Goal: Task Accomplishment & Management: Use online tool/utility

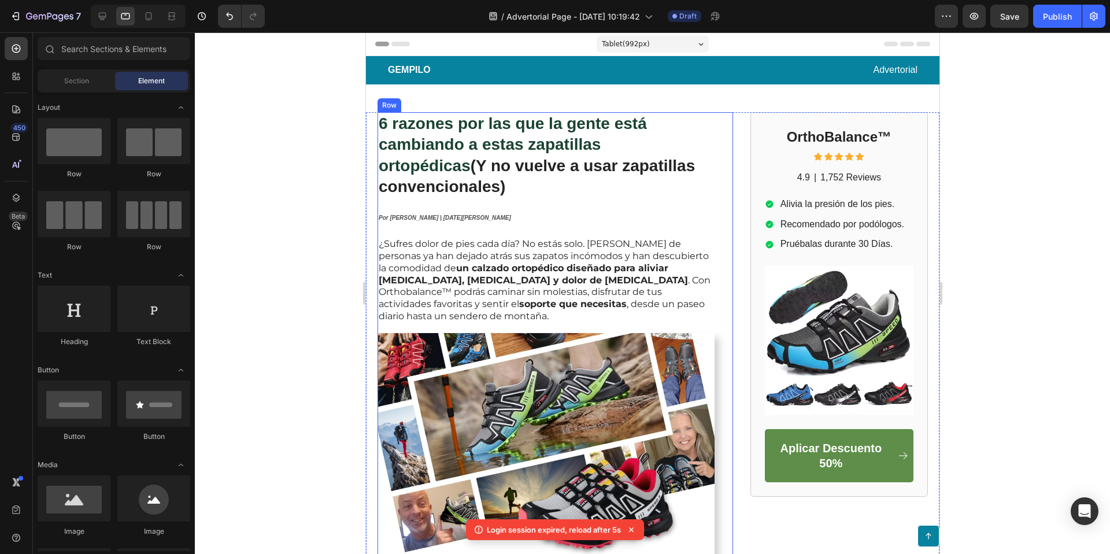
scroll to position [136, 0]
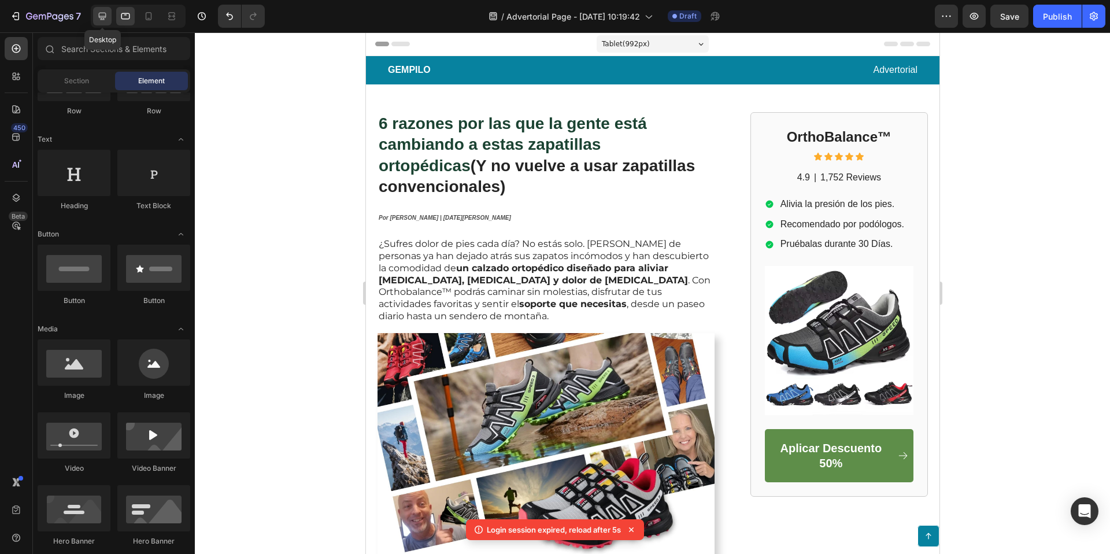
click at [100, 14] on icon at bounding box center [103, 16] width 12 height 12
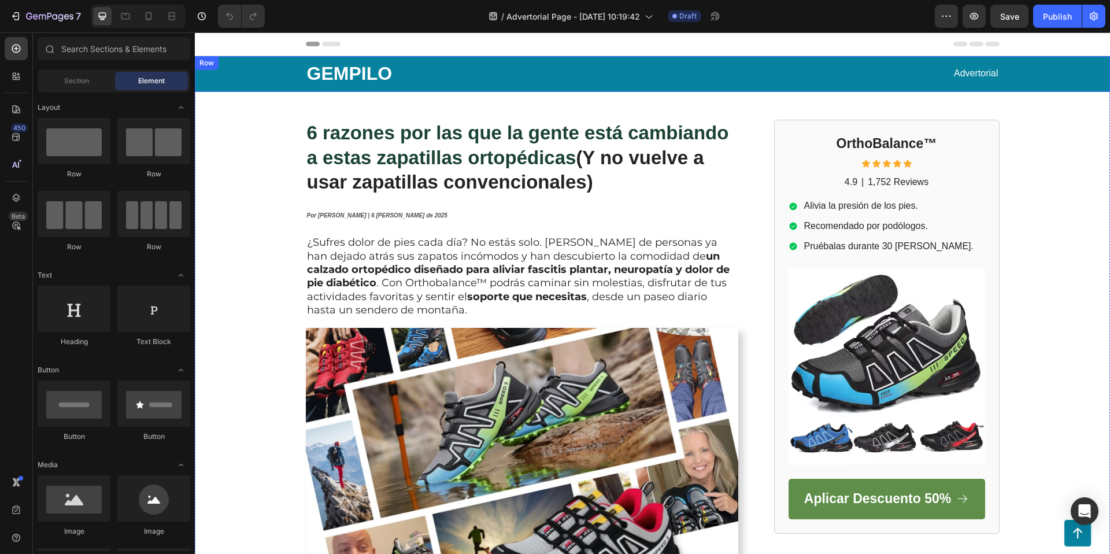
click at [1064, 73] on div "GEMPILO Text Block Advertorial Text Block Row" at bounding box center [652, 74] width 892 height 36
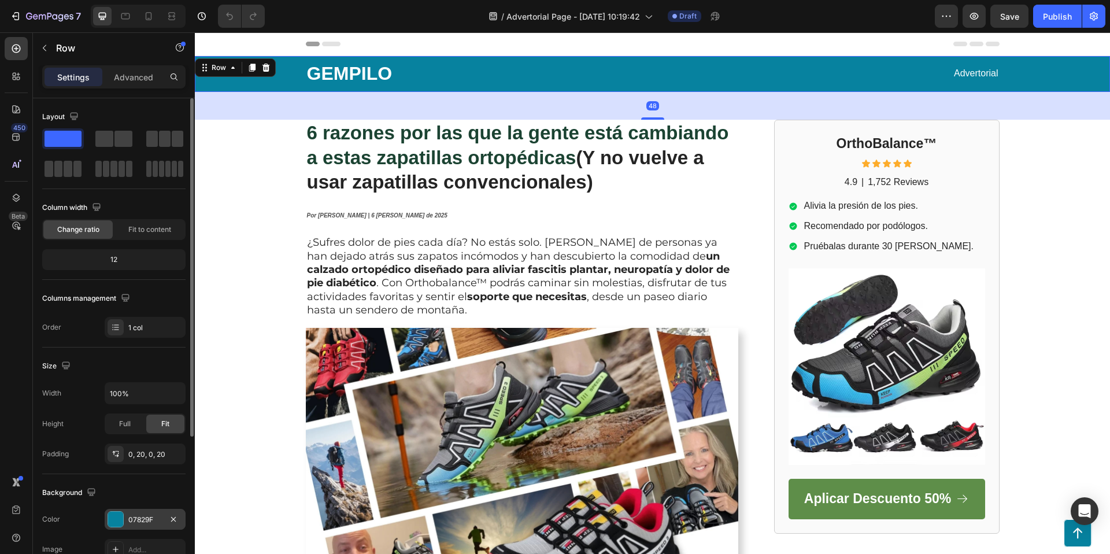
click at [120, 518] on div at bounding box center [115, 519] width 15 height 15
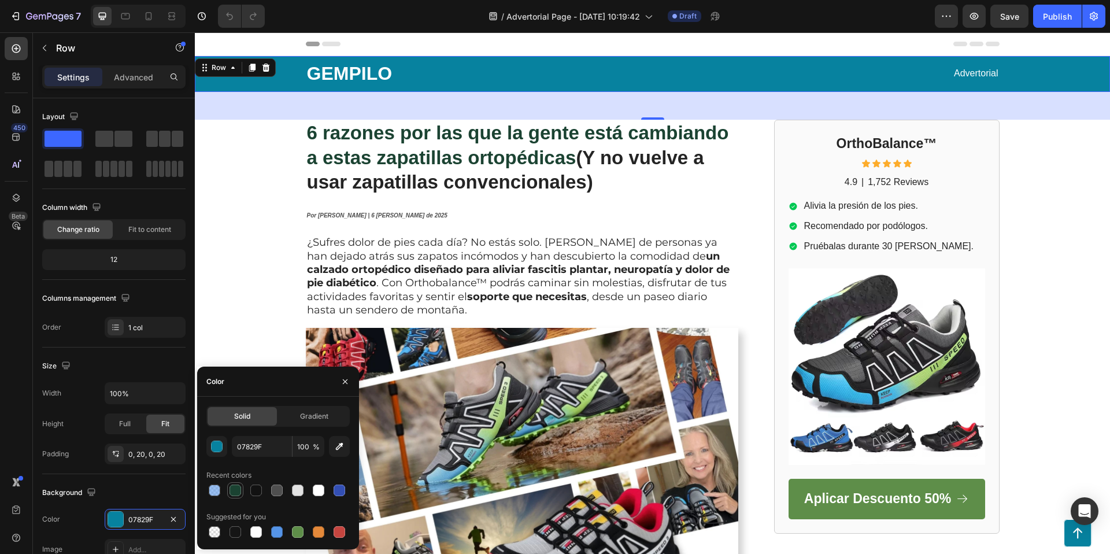
click at [237, 489] on div at bounding box center [236, 491] width 12 height 12
type input "1B4332"
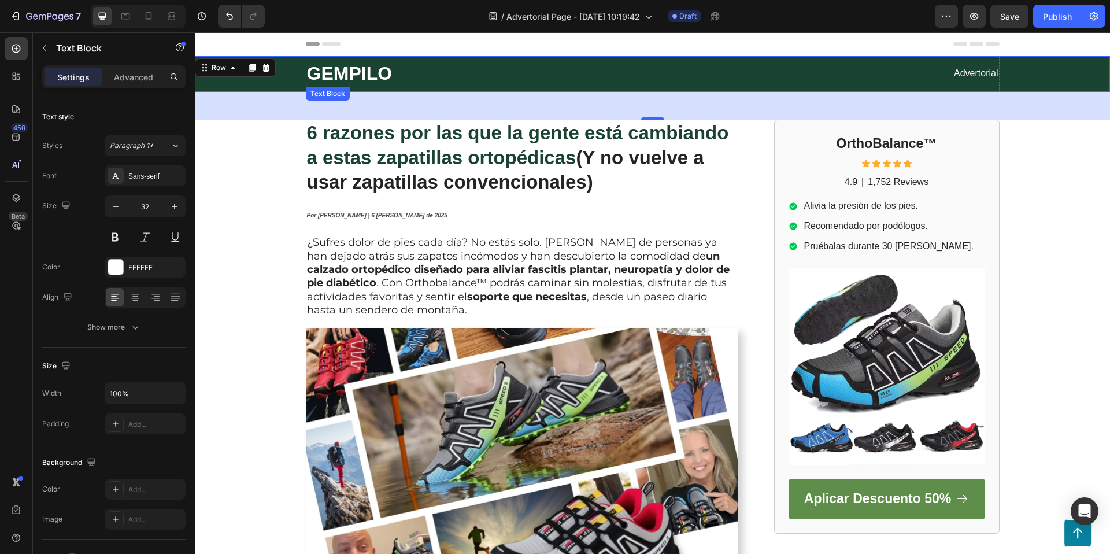
click at [331, 67] on p "GEMPILO" at bounding box center [478, 74] width 342 height 24
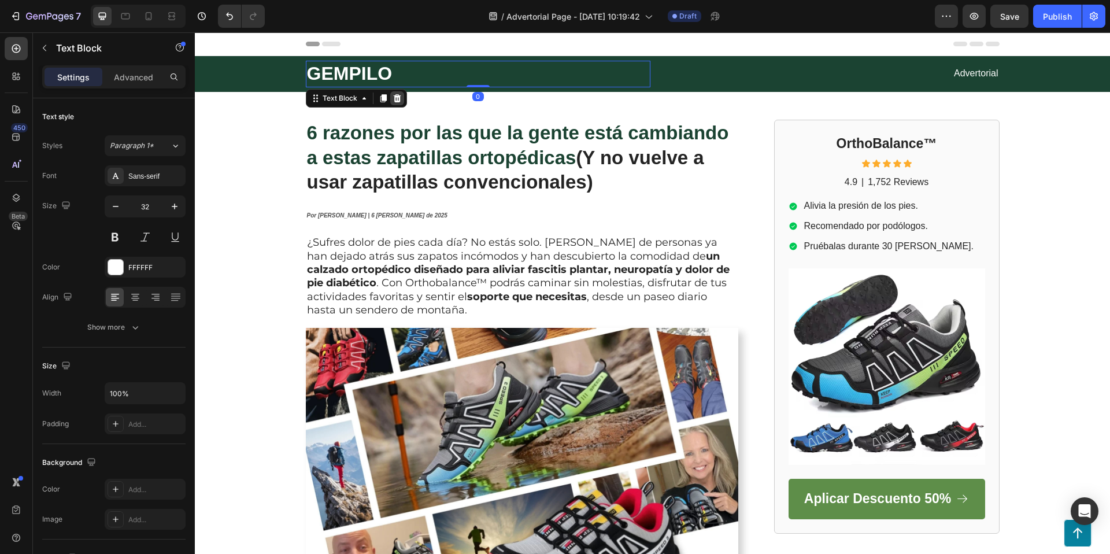
click at [396, 94] on icon at bounding box center [397, 98] width 8 height 8
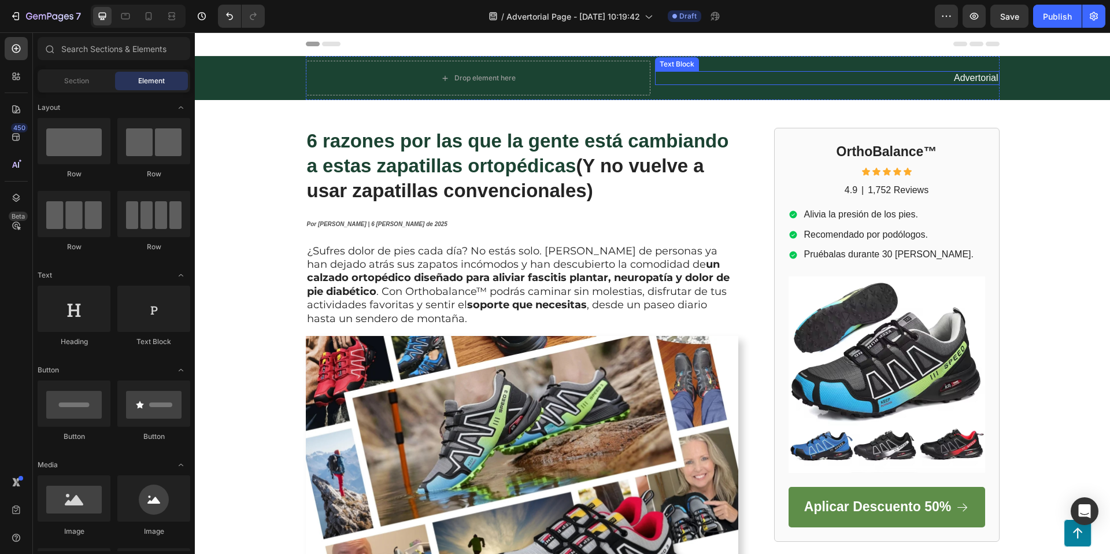
click at [975, 78] on p "Advertorial" at bounding box center [827, 78] width 342 height 12
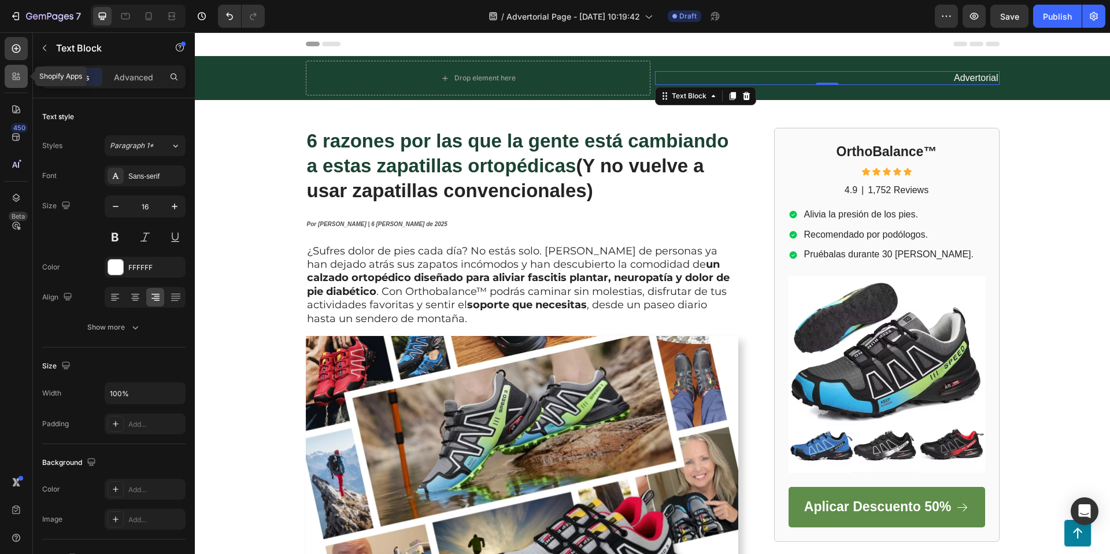
click at [17, 72] on icon at bounding box center [16, 77] width 12 height 12
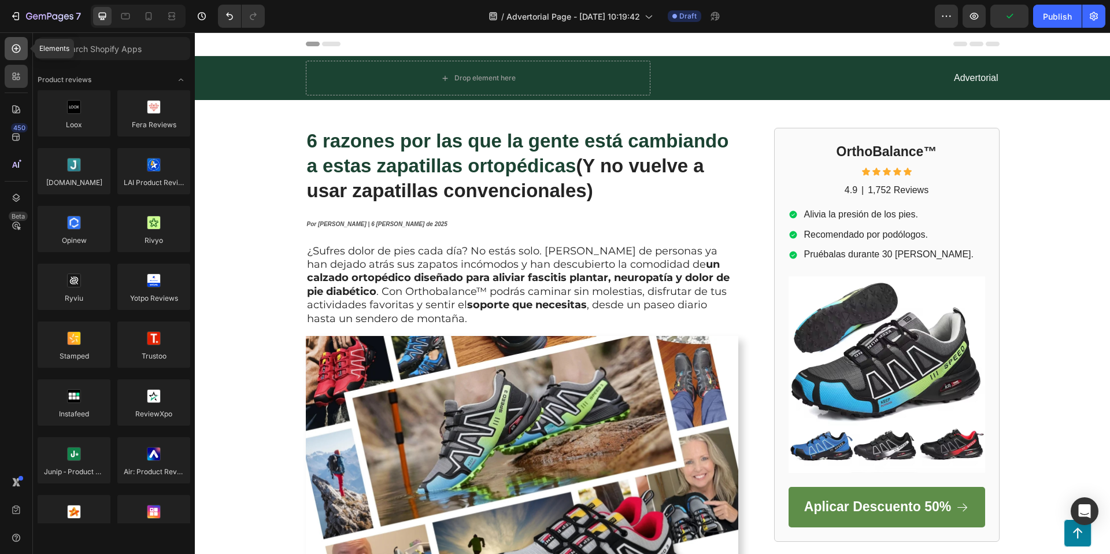
click at [21, 53] on icon at bounding box center [16, 49] width 12 height 12
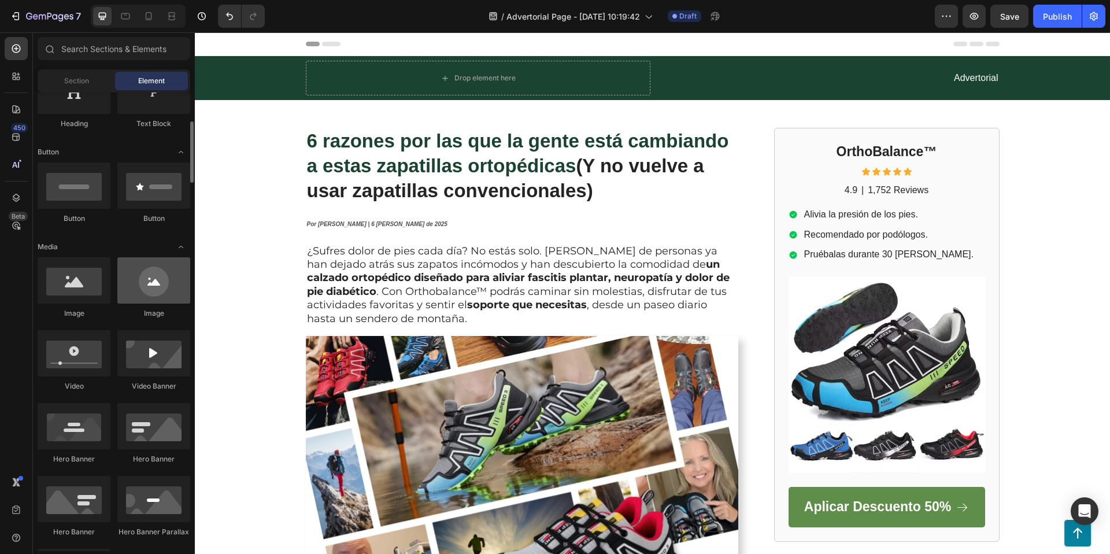
scroll to position [221, 0]
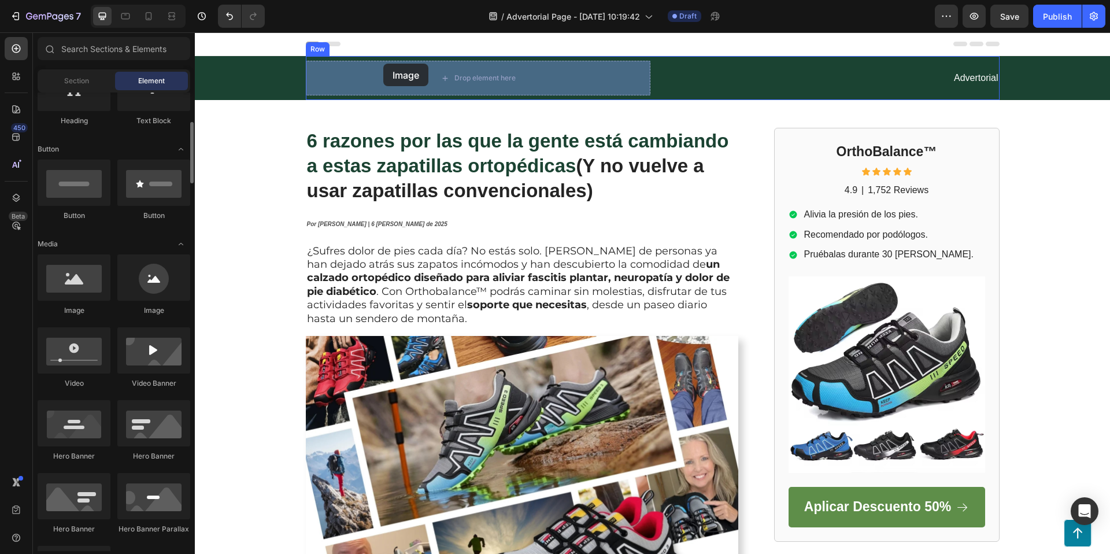
drag, startPoint x: 271, startPoint y: 318, endPoint x: 383, endPoint y: 64, distance: 277.8
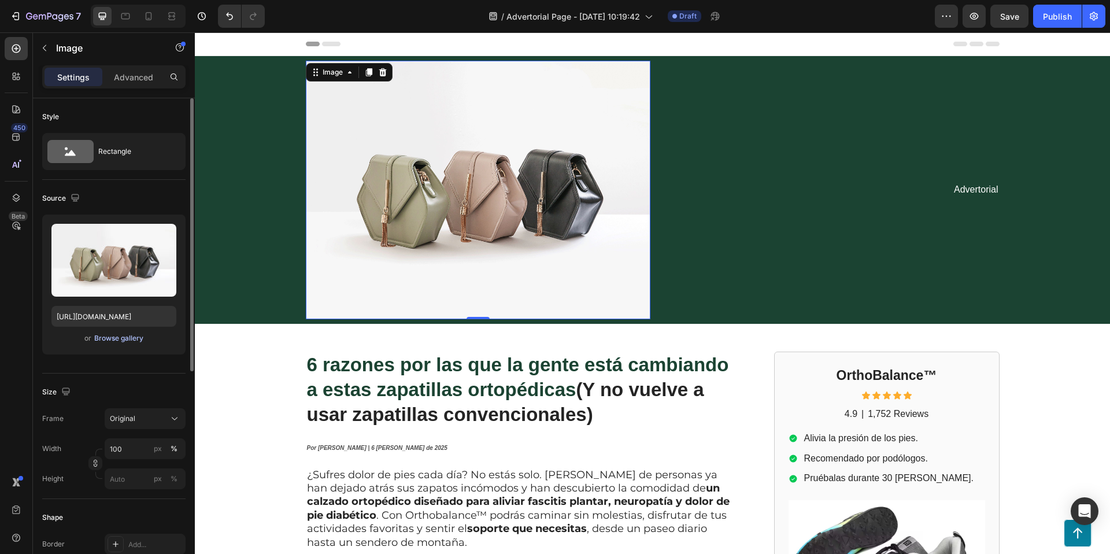
click at [112, 339] on div "Browse gallery" at bounding box center [118, 338] width 49 height 10
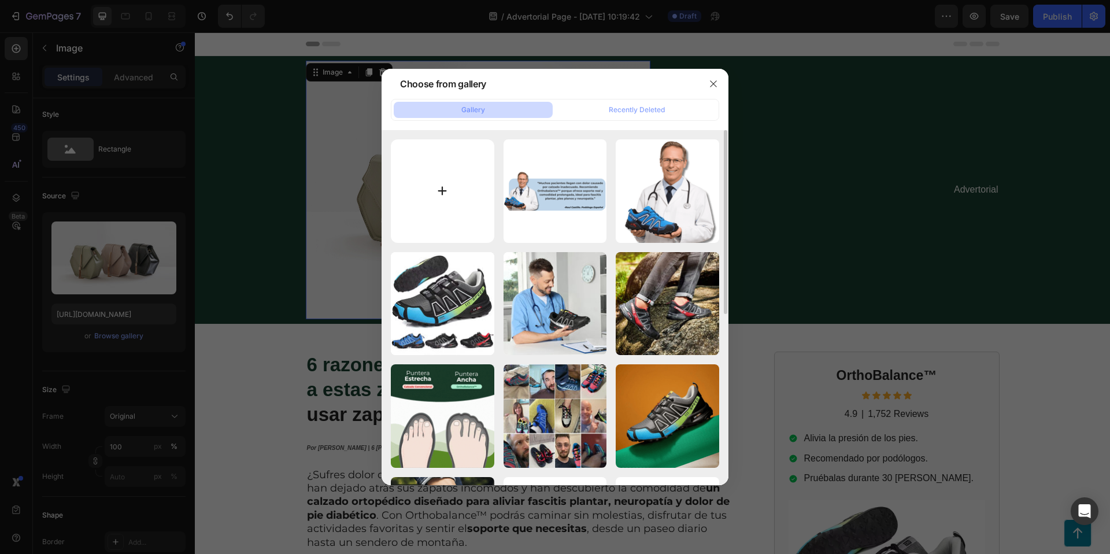
click at [434, 198] on input "file" at bounding box center [443, 191] width 104 height 104
click at [714, 84] on icon "button" at bounding box center [713, 83] width 6 height 6
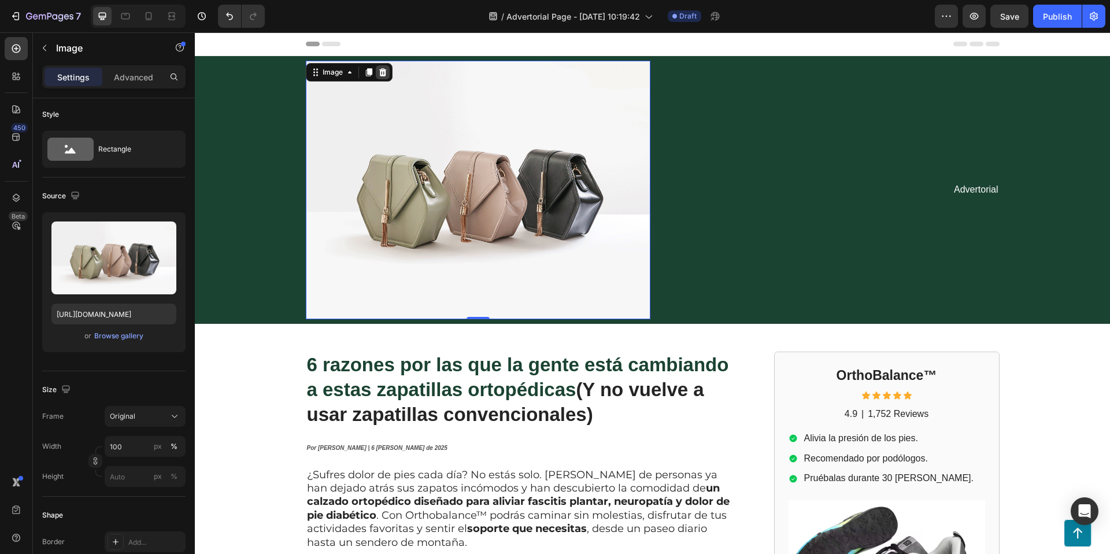
click at [383, 72] on icon at bounding box center [382, 72] width 9 height 9
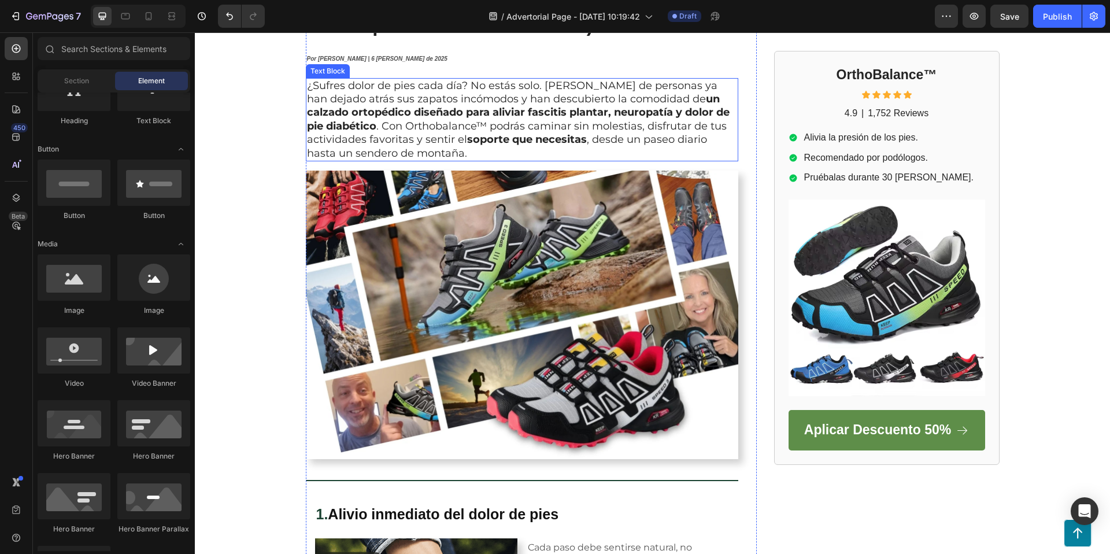
scroll to position [0, 0]
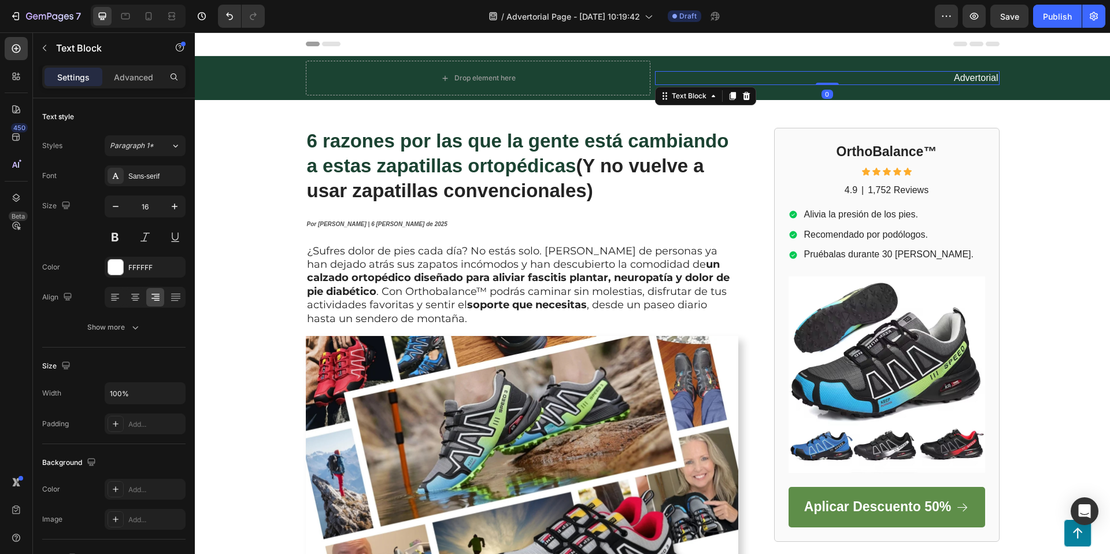
click at [988, 74] on p "Advertorial" at bounding box center [827, 78] width 342 height 12
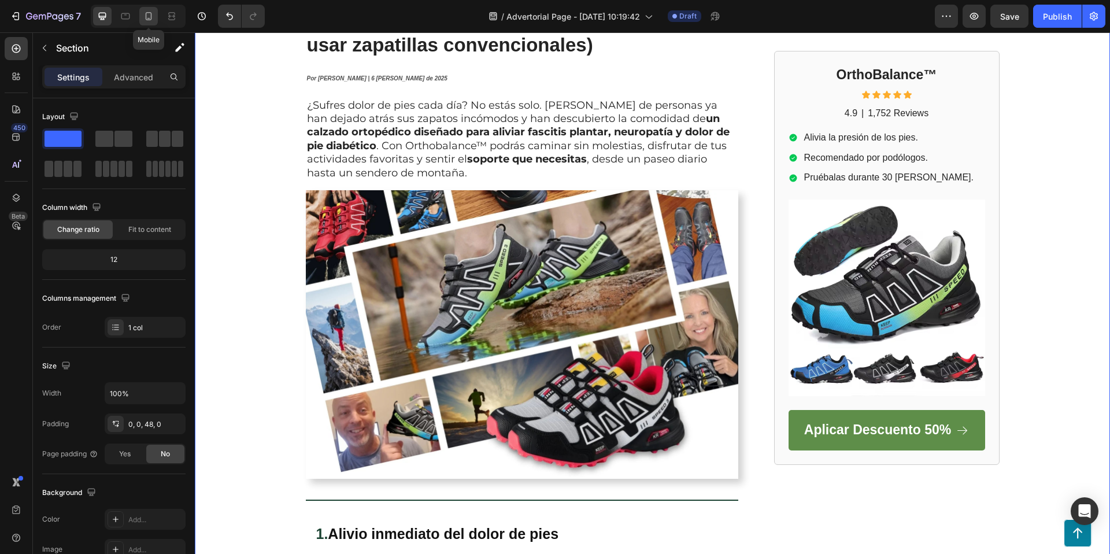
click at [146, 19] on icon at bounding box center [149, 16] width 6 height 8
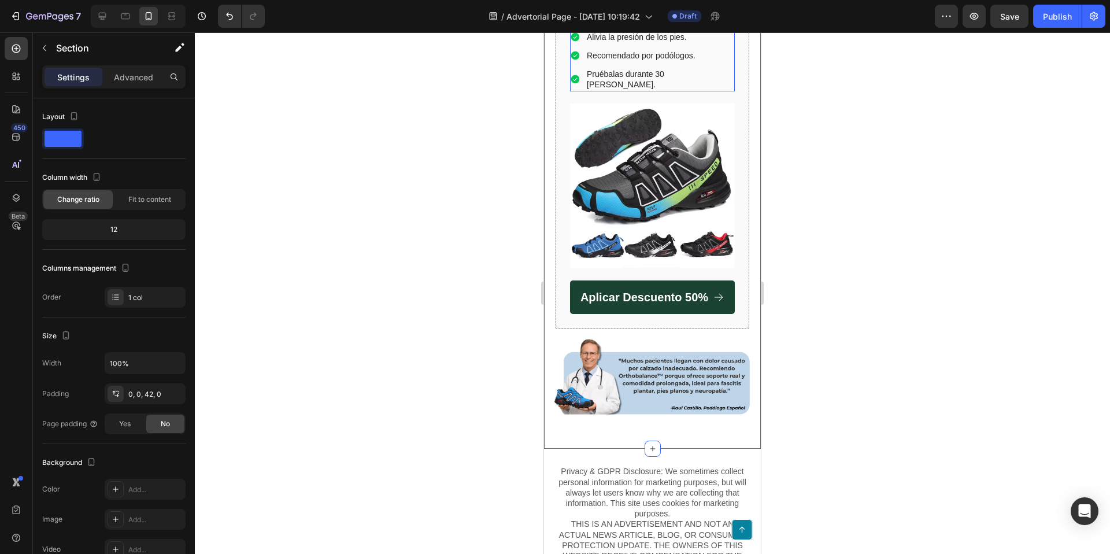
scroll to position [2825, 0]
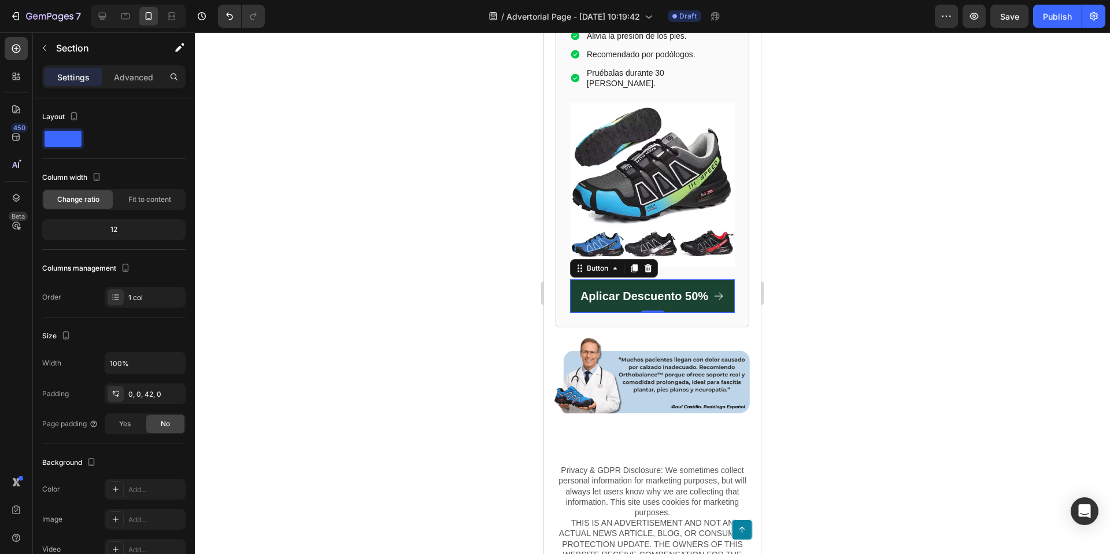
click at [722, 290] on icon at bounding box center [719, 296] width 12 height 12
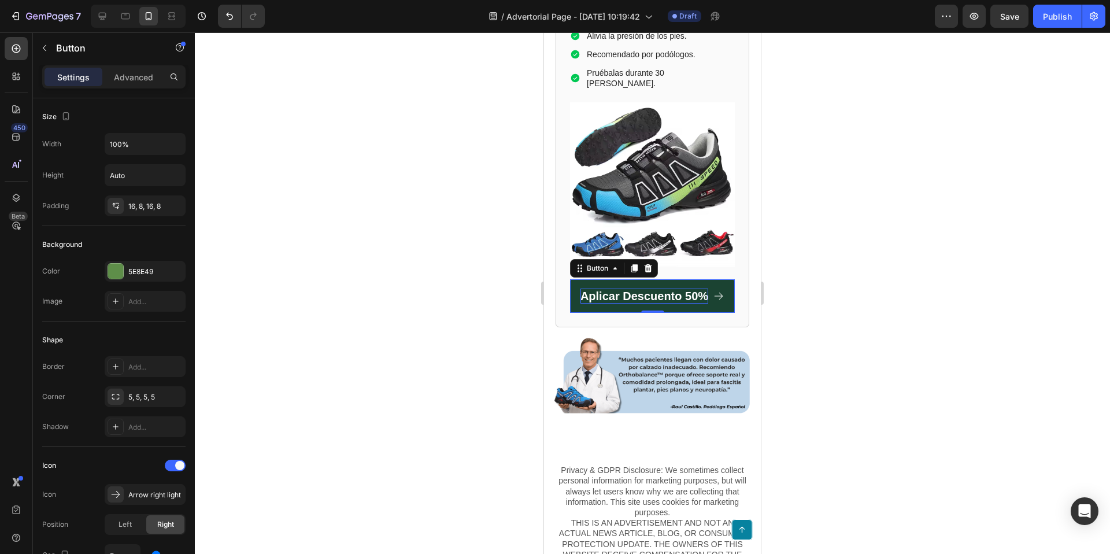
click at [704, 289] on p "Aplicar Descuento 50%" at bounding box center [645, 296] width 128 height 15
click at [724, 290] on icon at bounding box center [719, 296] width 12 height 12
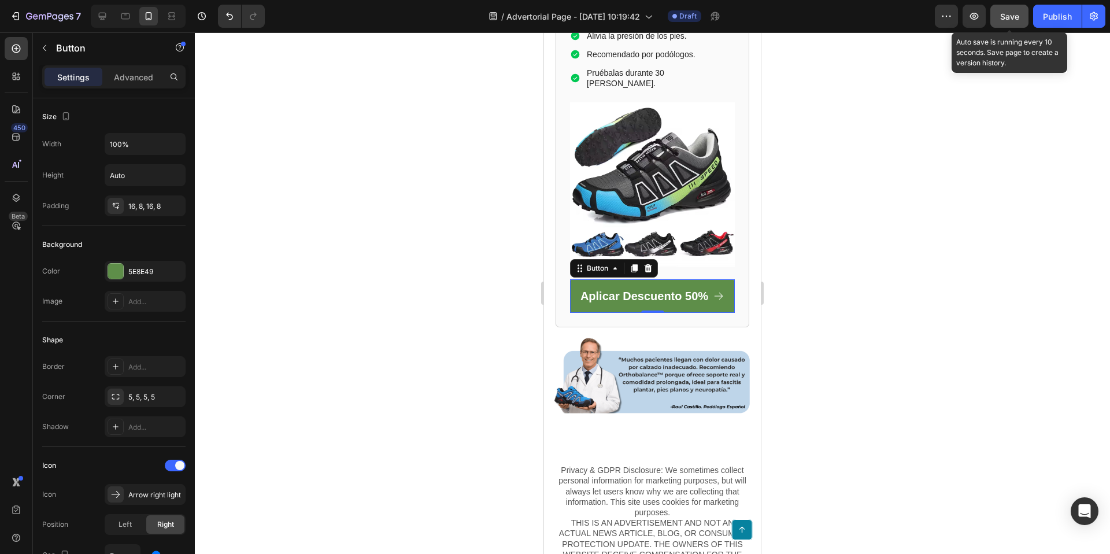
click at [1012, 20] on span "Save" at bounding box center [1010, 17] width 19 height 10
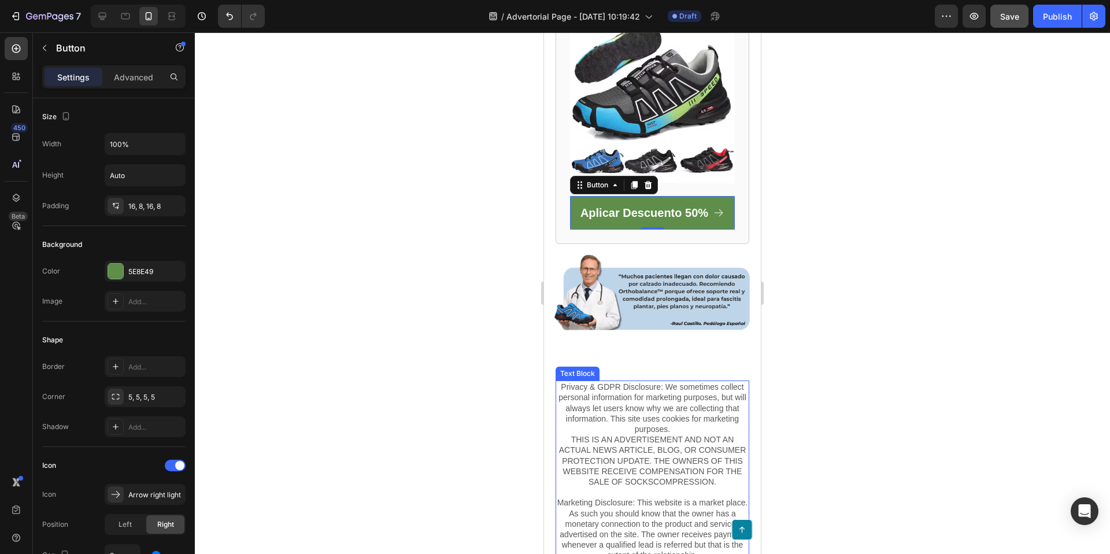
scroll to position [3372, 0]
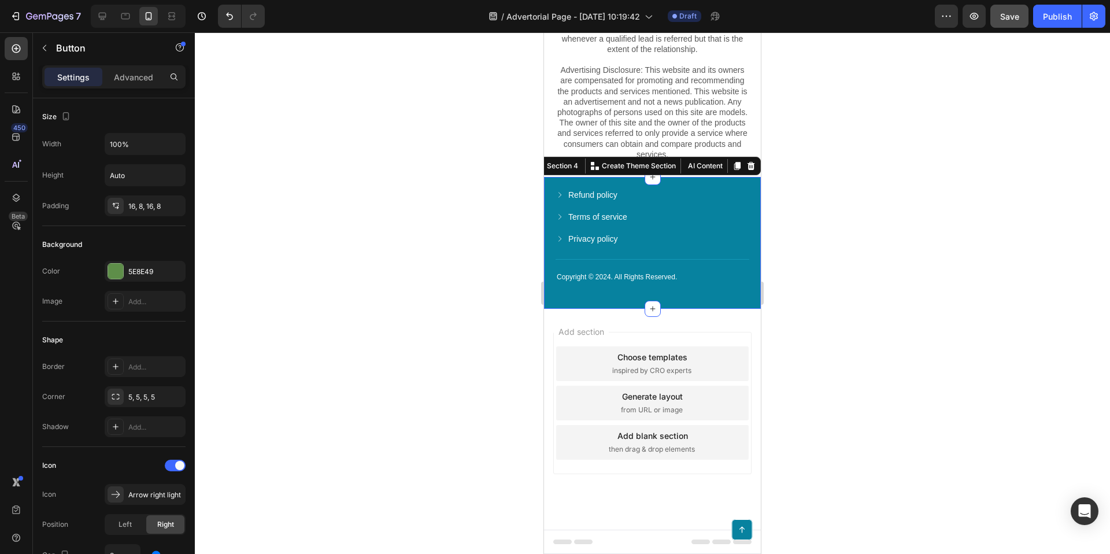
click at [713, 181] on div "Copyright © 2024. All Rights Reserved. Text Block Refund policy Button Terms of…" at bounding box center [652, 243] width 217 height 132
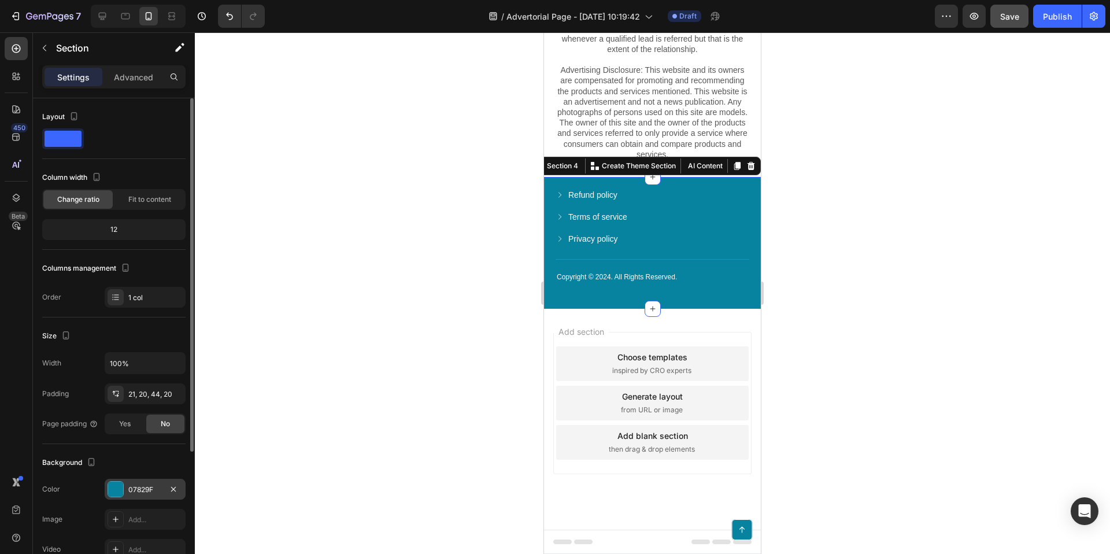
click at [120, 492] on div at bounding box center [115, 489] width 15 height 15
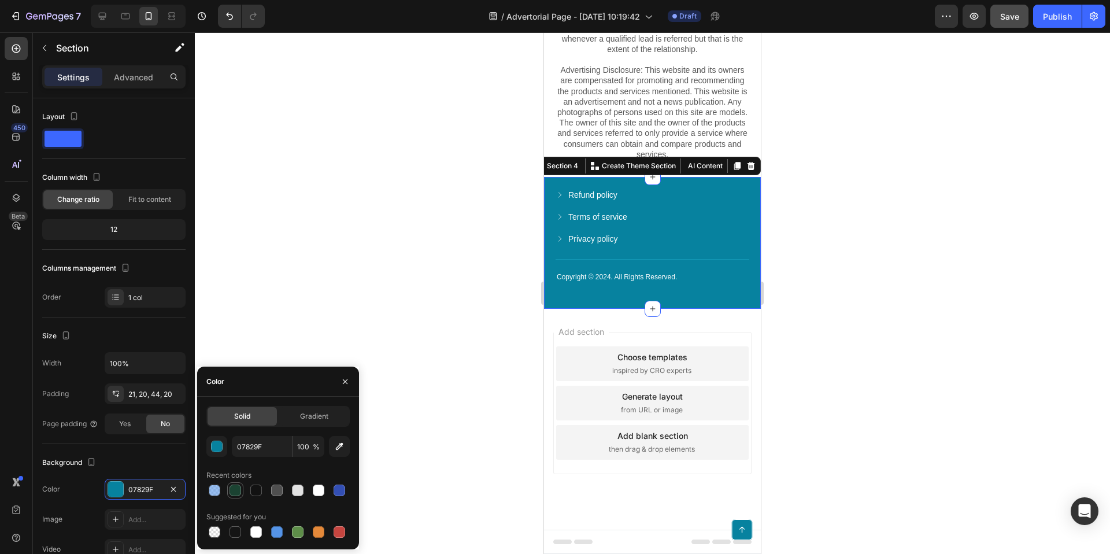
click at [239, 493] on div at bounding box center [236, 491] width 12 height 12
type input "1B4332"
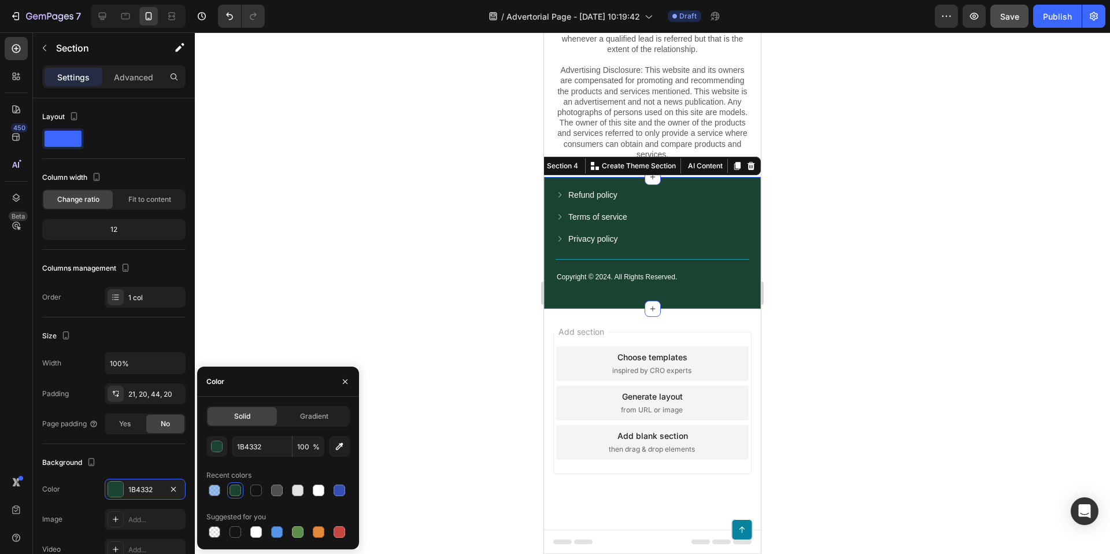
click at [782, 298] on div at bounding box center [653, 293] width 916 height 522
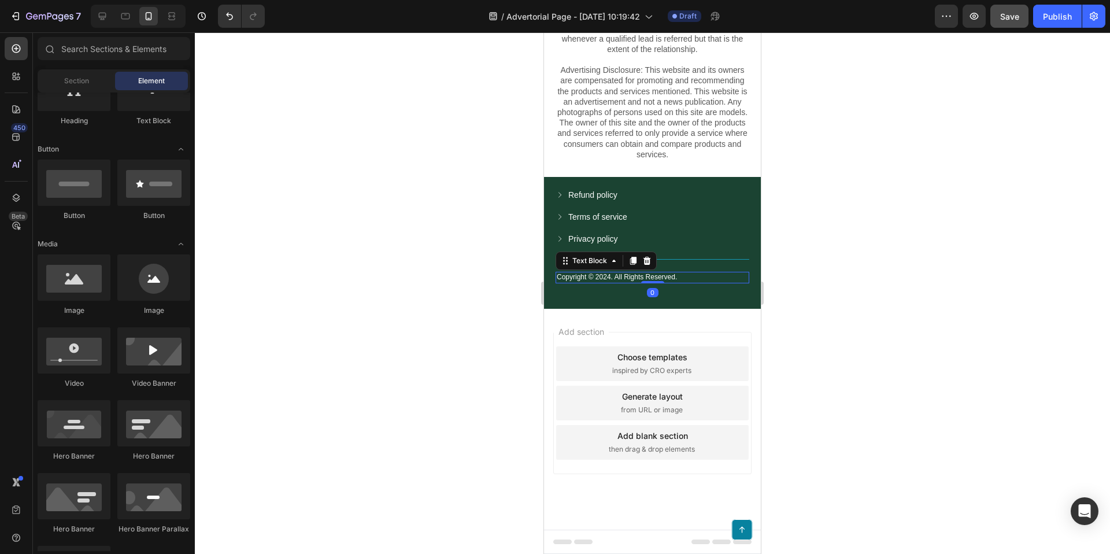
click at [601, 276] on p "Copyright © 2024. All Rights Reserved." at bounding box center [652, 277] width 191 height 9
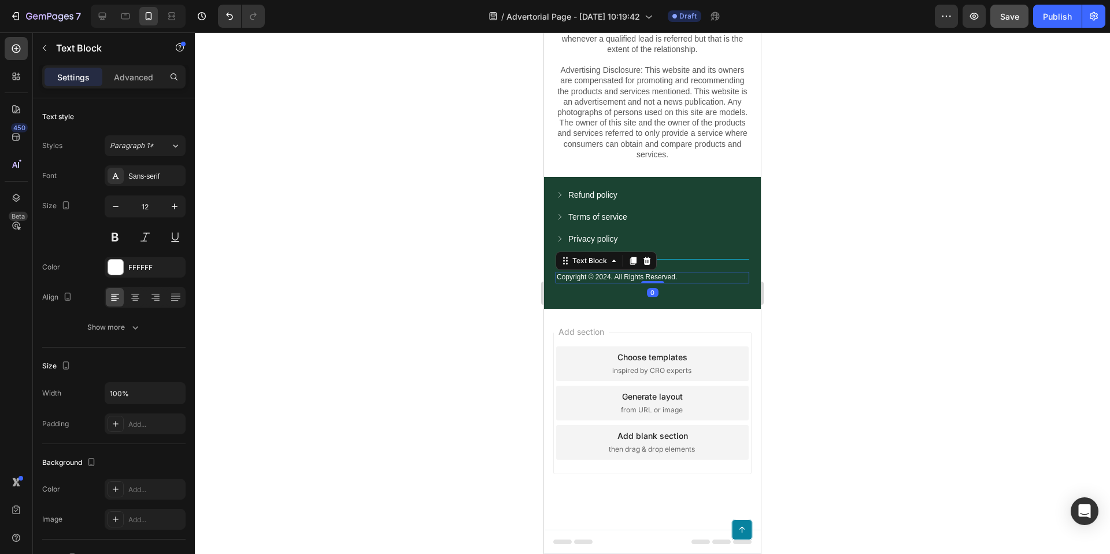
click at [601, 276] on p "Copyright © 2024. All Rights Reserved." at bounding box center [652, 277] width 191 height 9
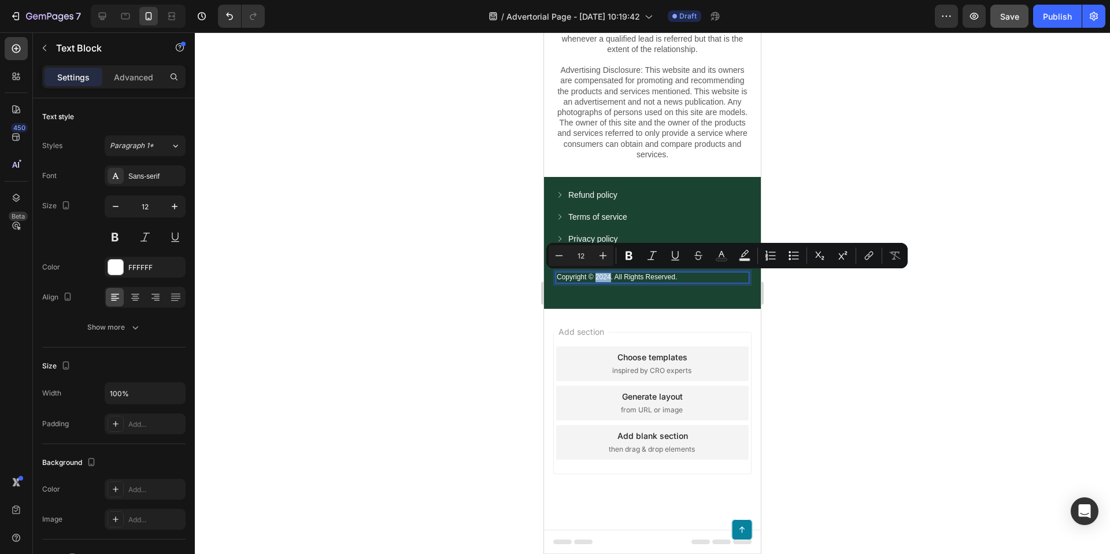
click at [610, 277] on p "Copyright © 2024. All Rights Reserved." at bounding box center [652, 277] width 191 height 9
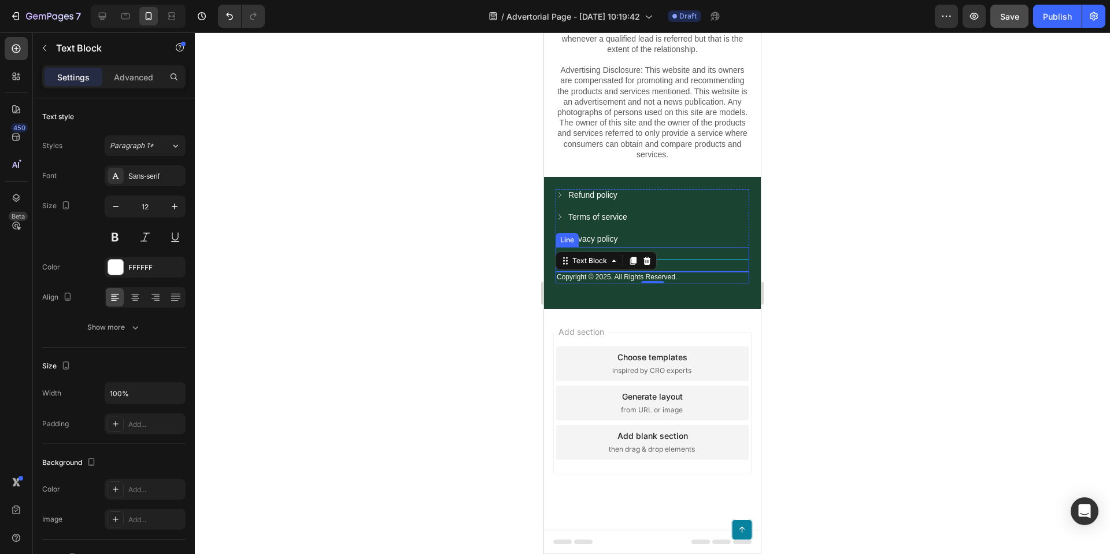
click at [872, 257] on div at bounding box center [653, 293] width 916 height 522
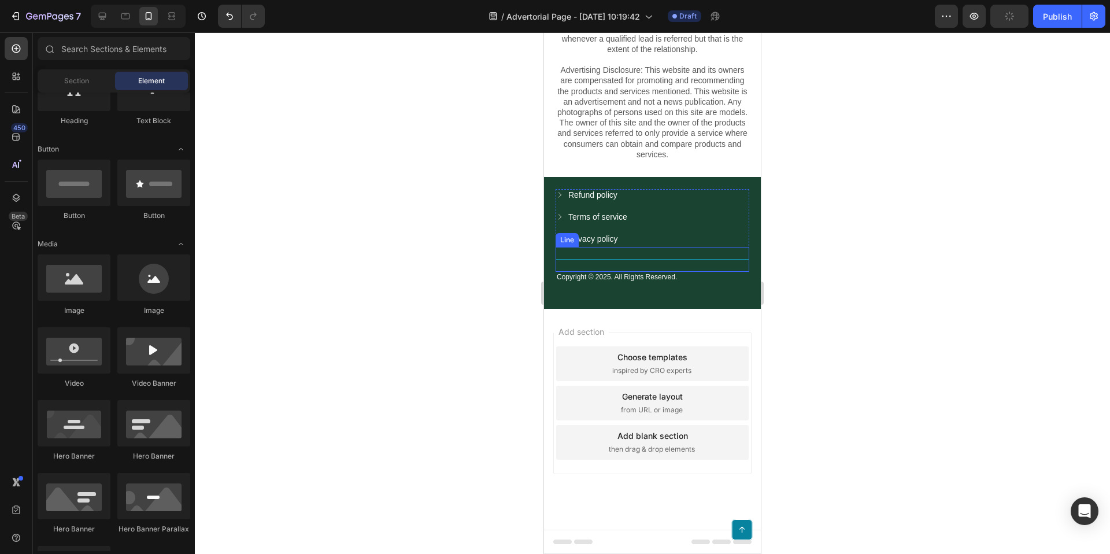
click at [788, 274] on div at bounding box center [653, 293] width 916 height 522
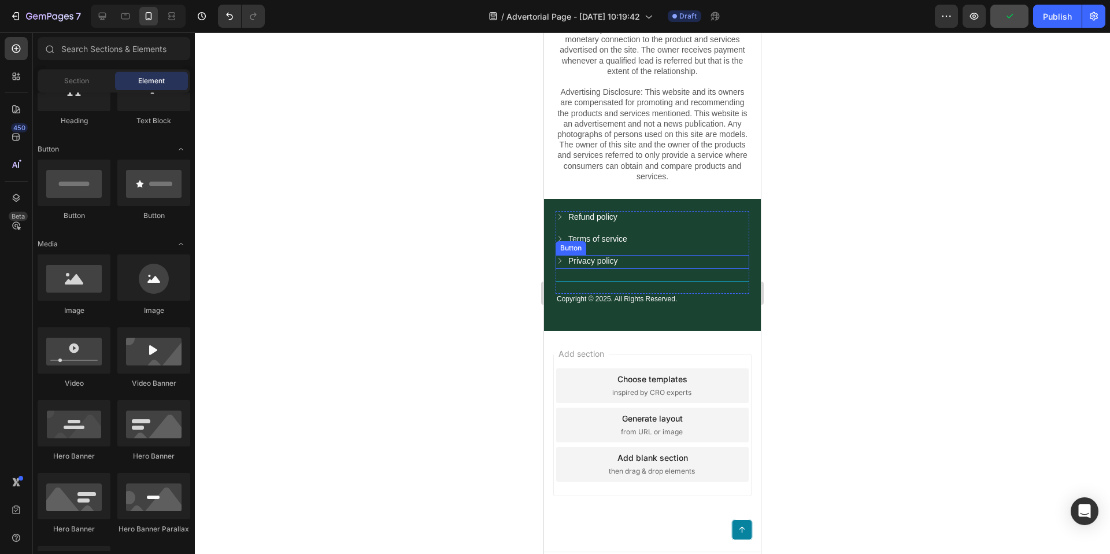
scroll to position [3188, 0]
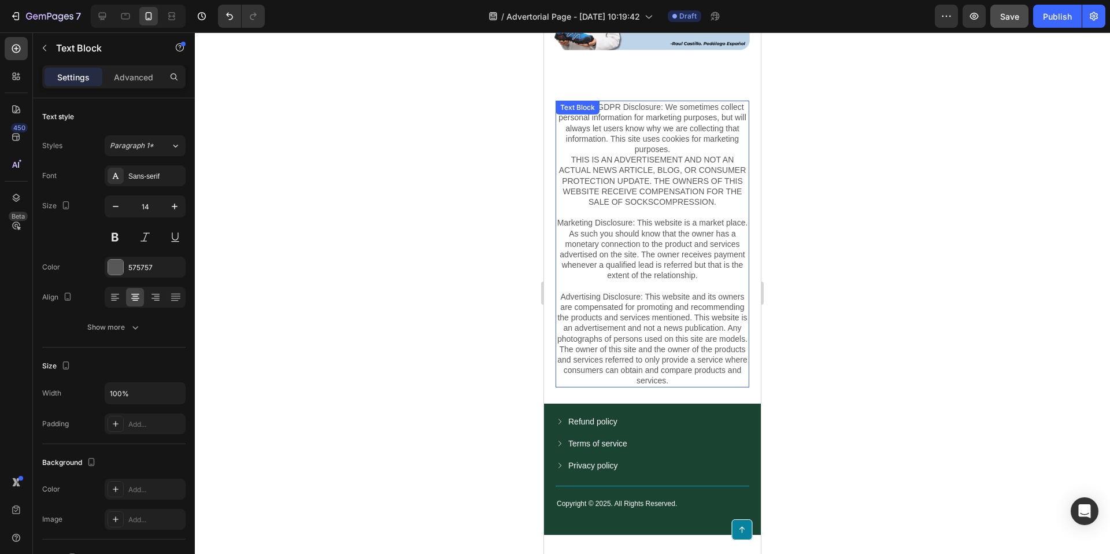
click at [655, 178] on p "Privacy & GDPR Disclosure: We sometimes collect personal information for market…" at bounding box center [652, 191] width 191 height 179
click at [667, 168] on p "Privacy & GDPR Disclosure: We sometimes collect personal information for market…" at bounding box center [652, 191] width 191 height 179
click at [668, 168] on p "Privacy & GDPR Disclosure: We sometimes collect personal information for market…" at bounding box center [652, 191] width 191 height 179
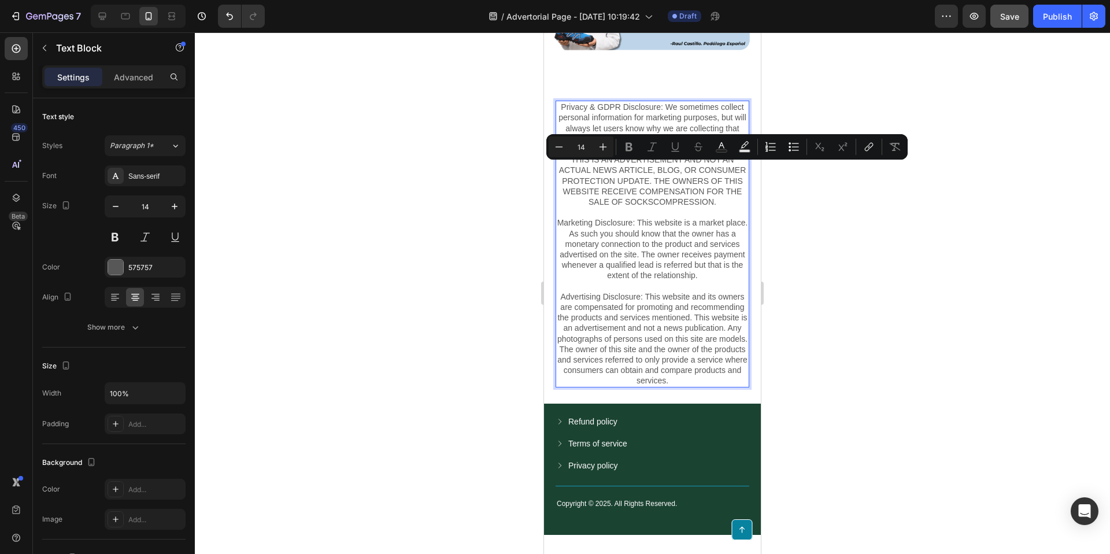
click at [602, 108] on p "Privacy & GDPR Disclosure: We sometimes collect personal information for market…" at bounding box center [652, 191] width 191 height 179
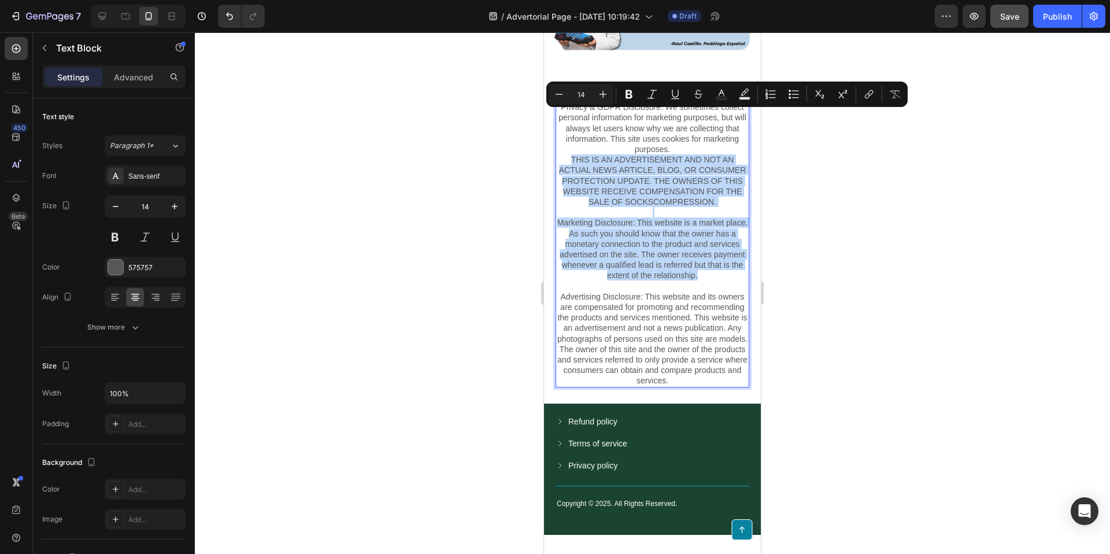
drag, startPoint x: 569, startPoint y: 113, endPoint x: 732, endPoint y: 231, distance: 201.6
click at [732, 231] on p "Privacy & GDPR Disclosure: We sometimes collect personal information for market…" at bounding box center [652, 191] width 191 height 179
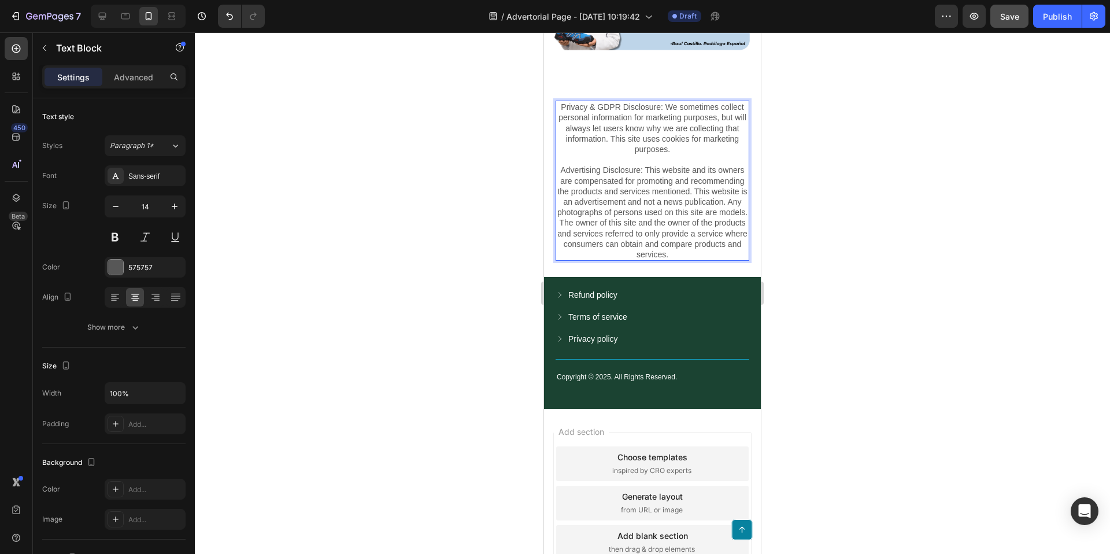
click at [880, 116] on div at bounding box center [653, 293] width 916 height 522
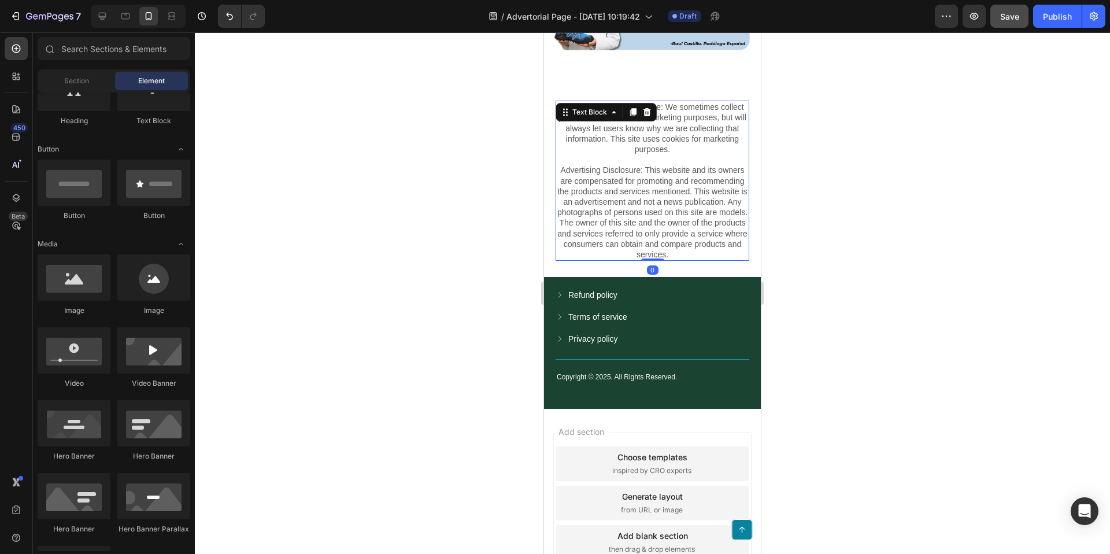
click at [665, 154] on p "Advertising Disclosure: This website and its owners are compensated for promoti…" at bounding box center [652, 206] width 191 height 105
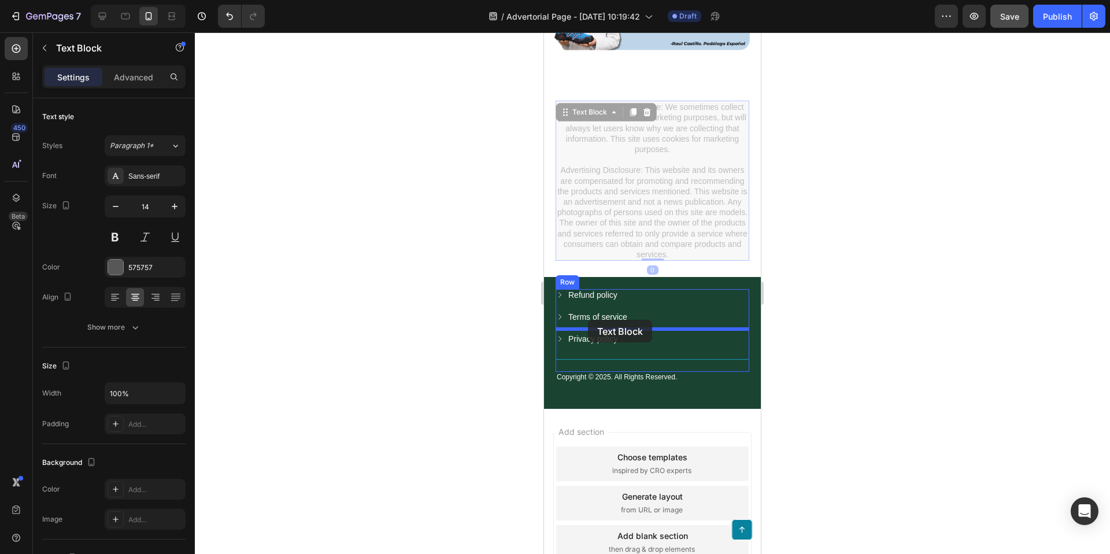
drag, startPoint x: 575, startPoint y: 67, endPoint x: 588, endPoint y: 320, distance: 253.1
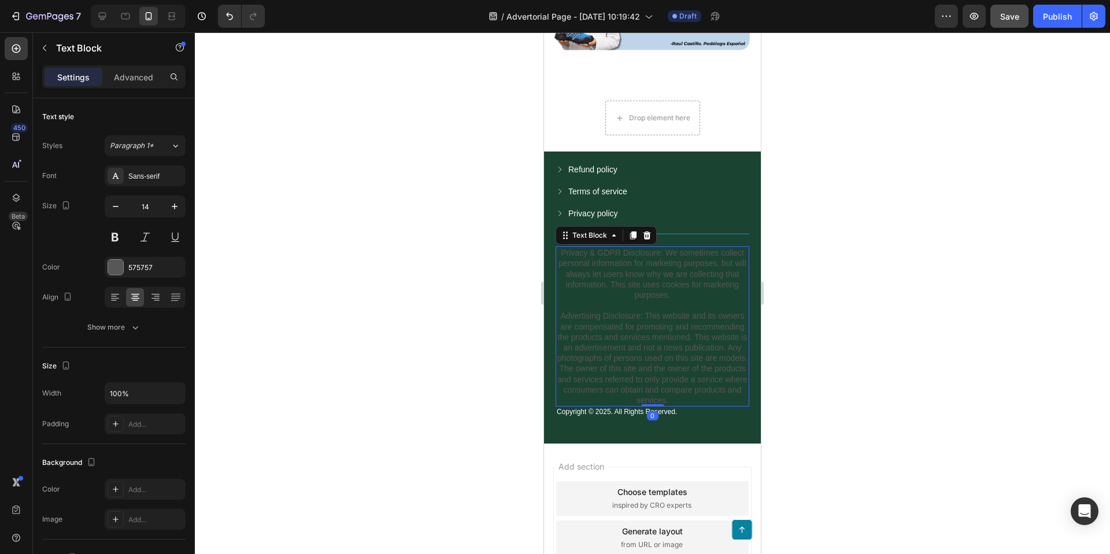
click at [654, 248] on p "Privacy & GDPR Disclosure: We sometimes collect personal information for market…" at bounding box center [652, 274] width 191 height 53
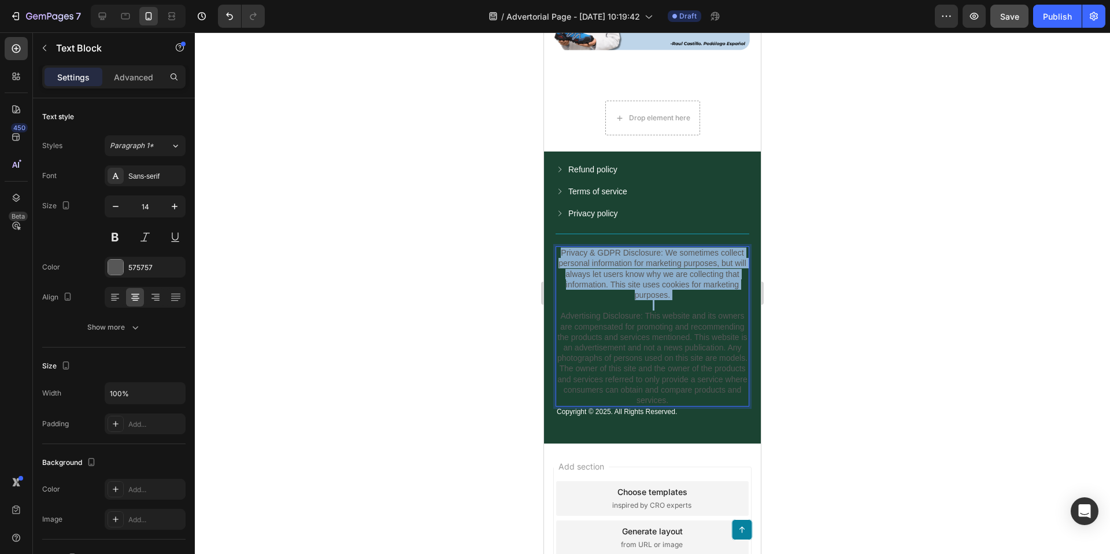
click at [654, 248] on p "Privacy & GDPR Disclosure: We sometimes collect personal information for market…" at bounding box center [652, 274] width 191 height 53
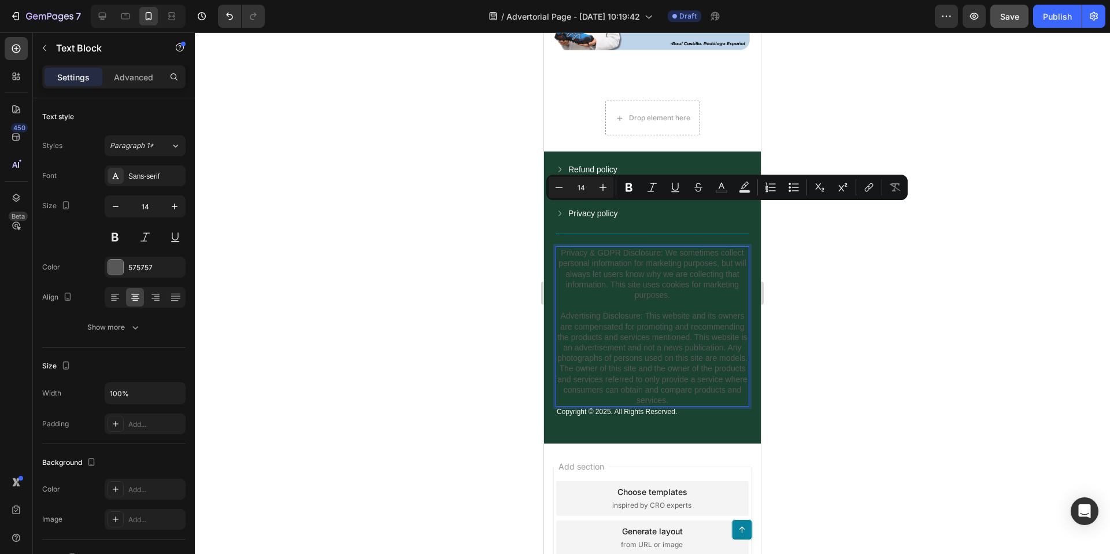
click at [670, 300] on p "Advertising Disclosure: This website and its owners are compensated for promoti…" at bounding box center [652, 352] width 191 height 105
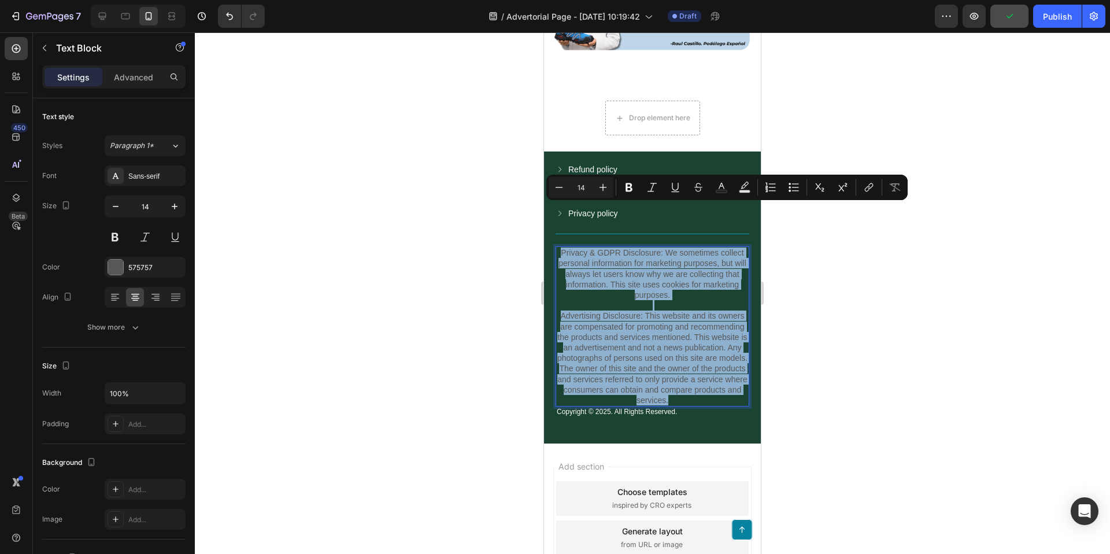
drag, startPoint x: 688, startPoint y: 353, endPoint x: 540, endPoint y: 202, distance: 211.4
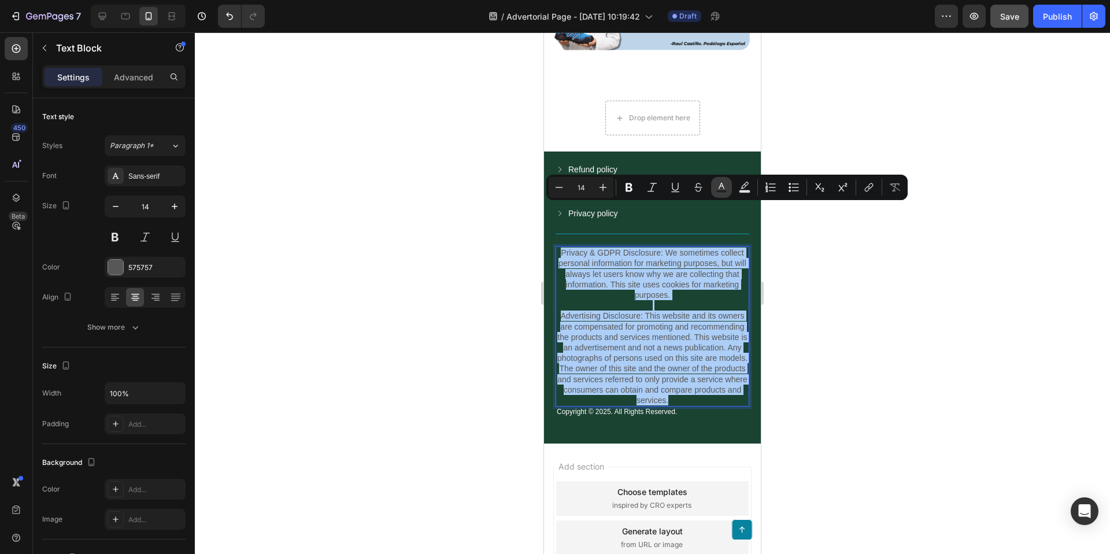
click at [719, 183] on icon "Editor contextual toolbar" at bounding box center [722, 188] width 12 height 12
type input "575757"
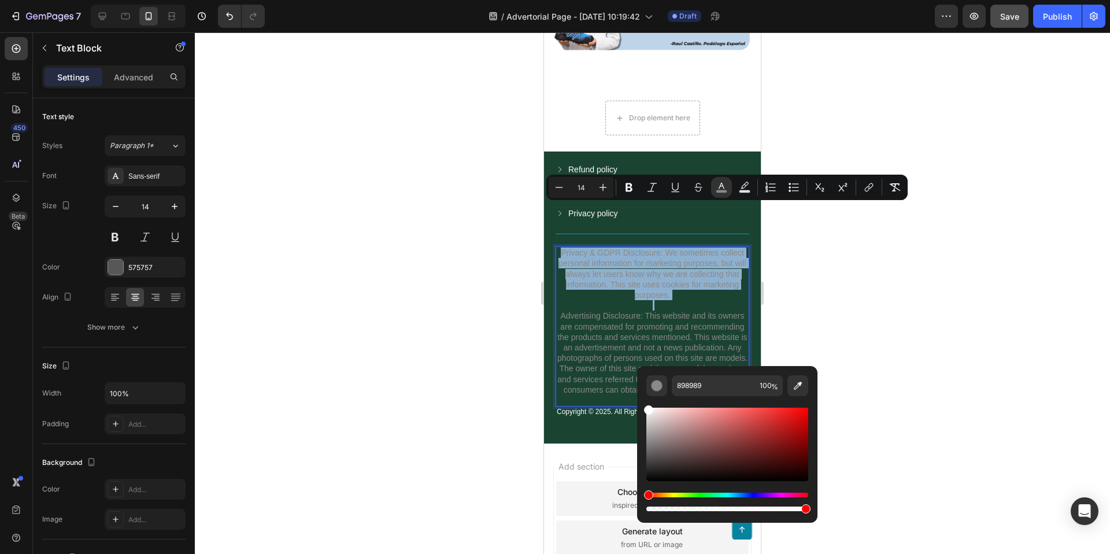
drag, startPoint x: 648, startPoint y: 459, endPoint x: 643, endPoint y: 392, distance: 67.9
click at [643, 393] on div "898989 100 %" at bounding box center [727, 439] width 180 height 147
type input "FFFFFF"
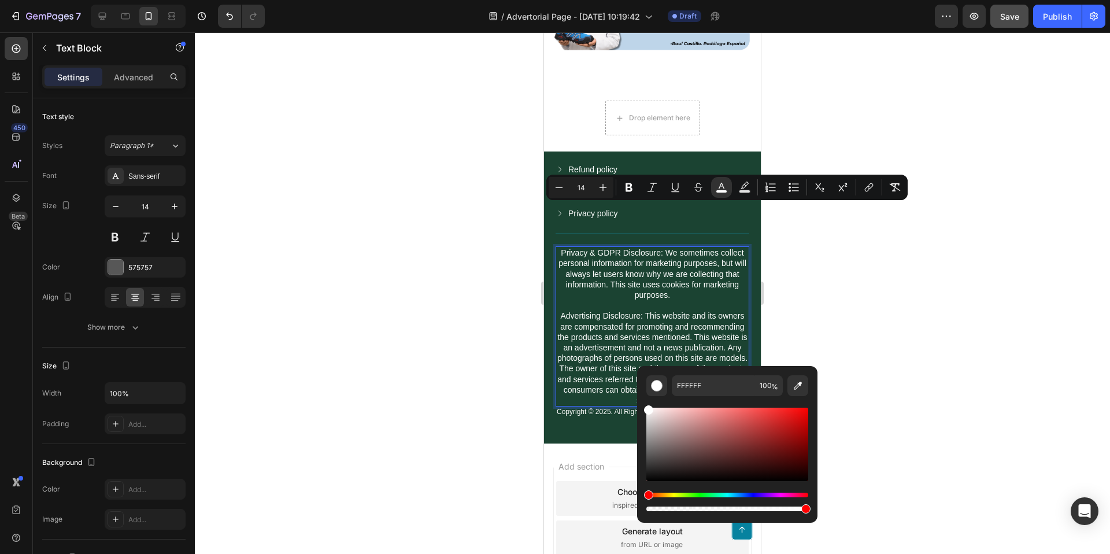
click at [908, 247] on div at bounding box center [653, 293] width 916 height 522
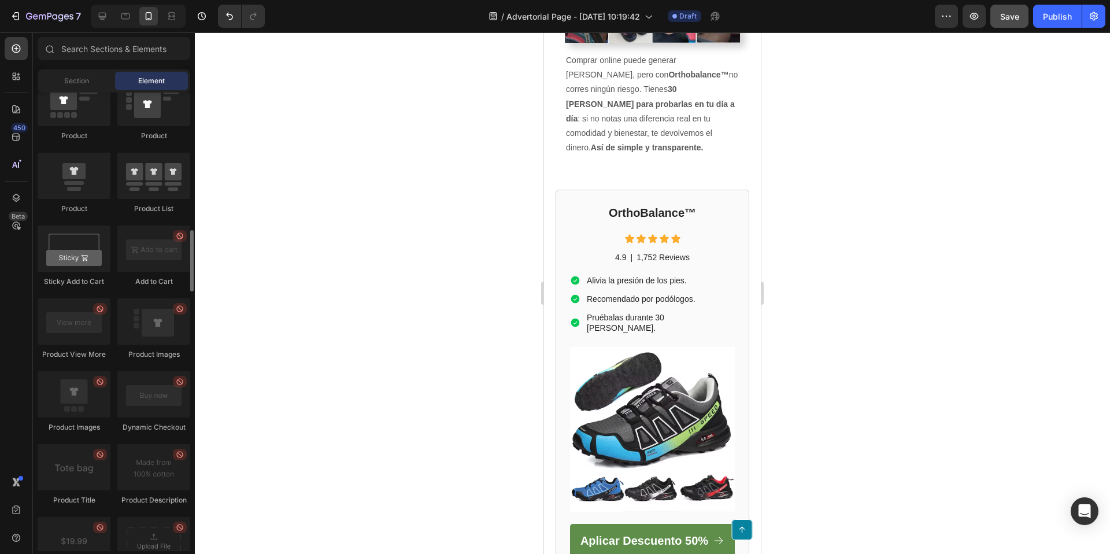
scroll to position [1309, 0]
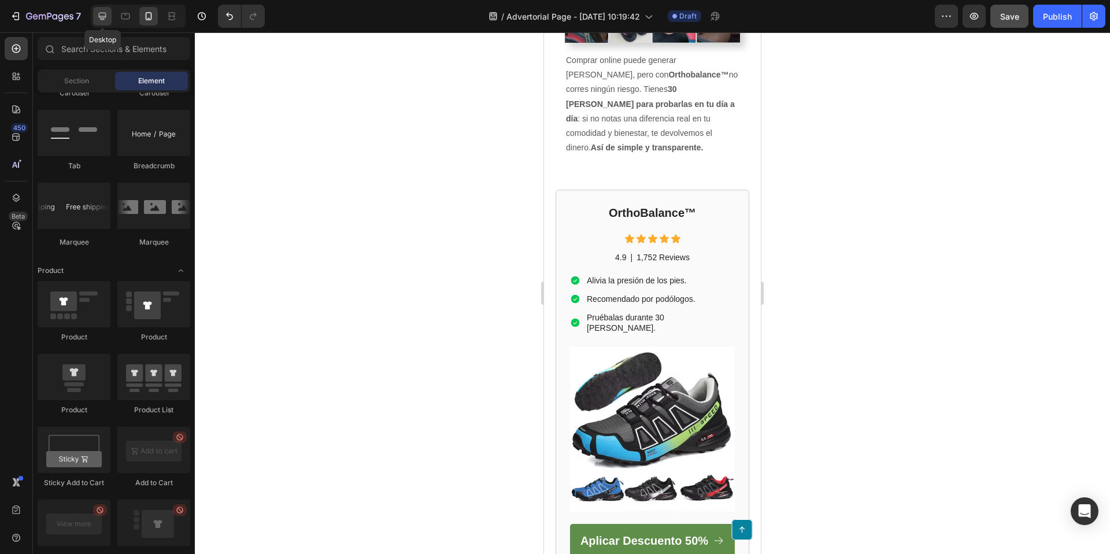
click at [97, 19] on icon at bounding box center [103, 16] width 12 height 12
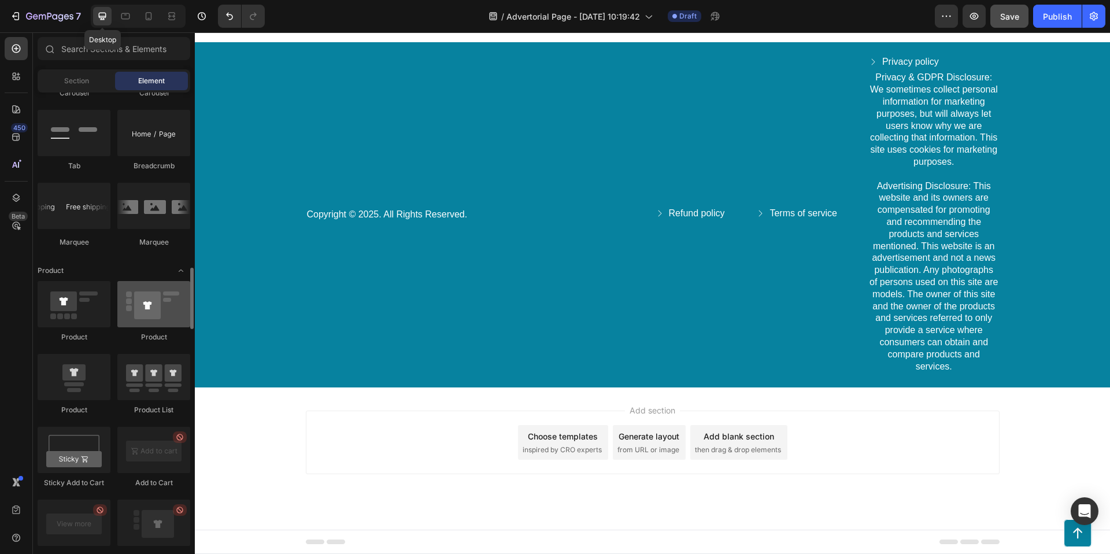
scroll to position [2274, 0]
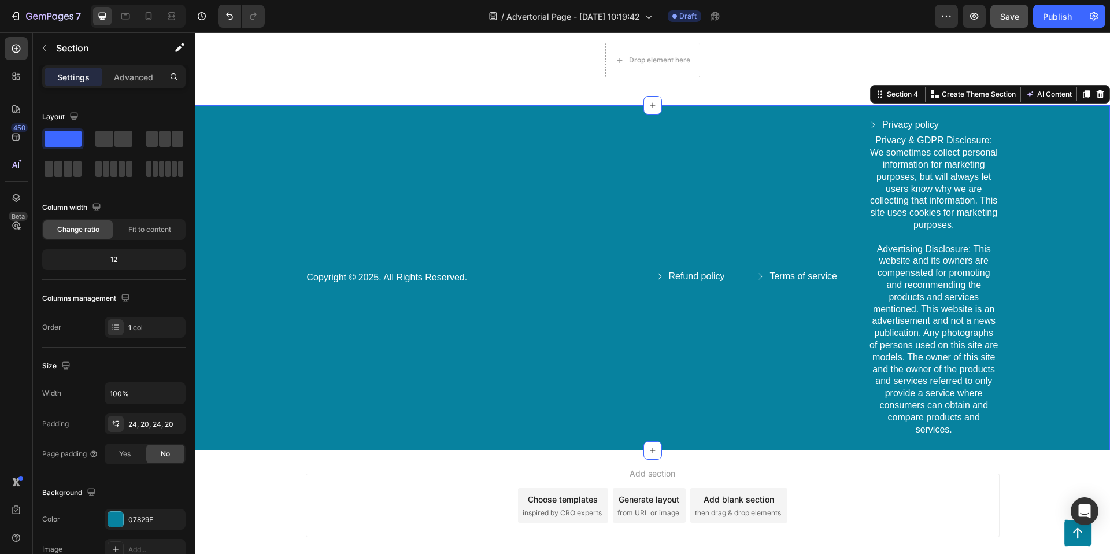
click at [222, 151] on div "Copyright © 2025. All Rights Reserved. Text Block Refund policy Button Terms of…" at bounding box center [652, 278] width 892 height 318
click at [112, 520] on div at bounding box center [115, 519] width 15 height 15
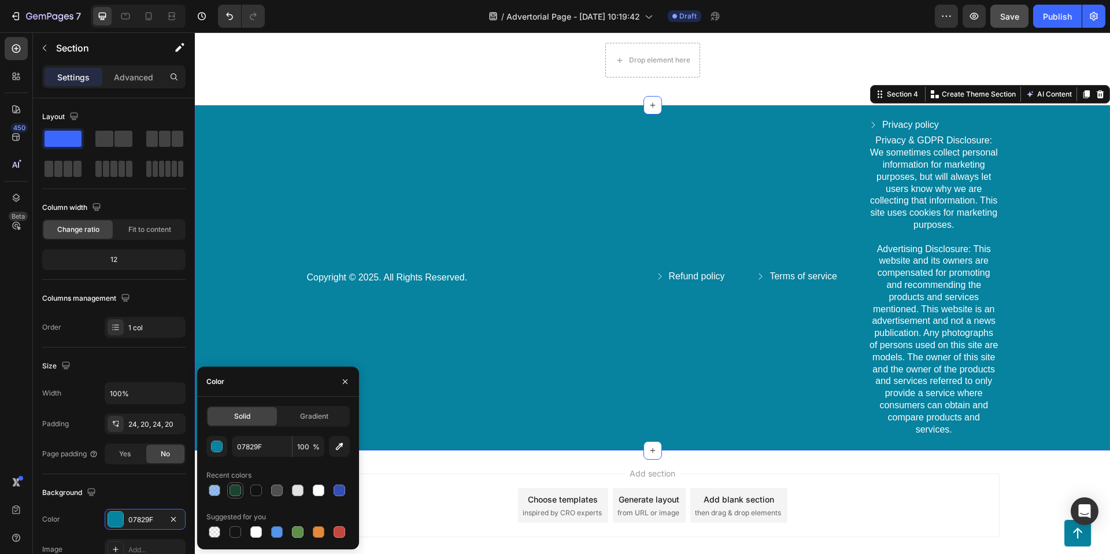
click at [238, 492] on div at bounding box center [236, 491] width 12 height 12
type input "1B4332"
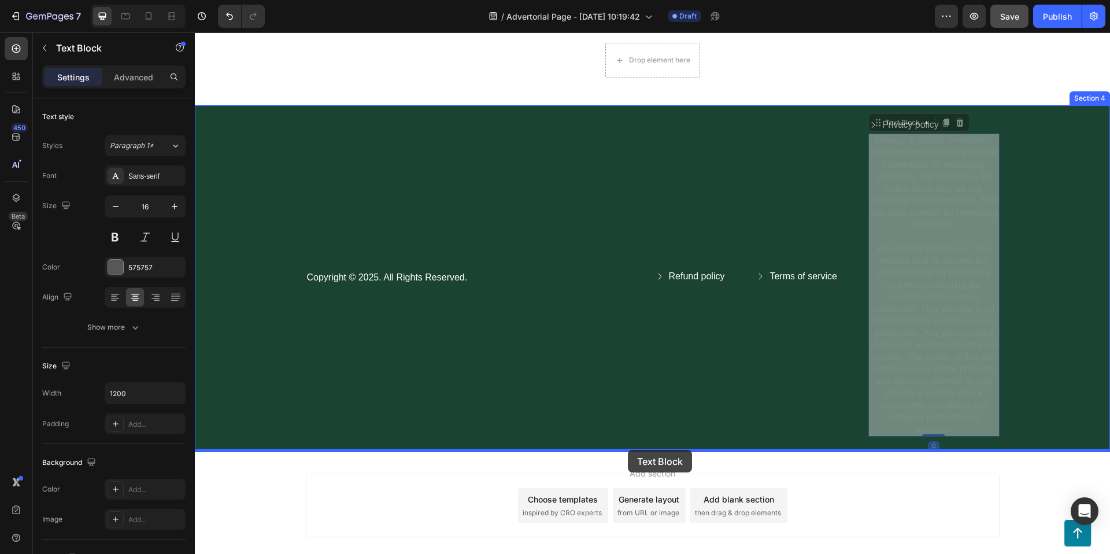
drag, startPoint x: 897, startPoint y: 128, endPoint x: 628, endPoint y: 449, distance: 418.7
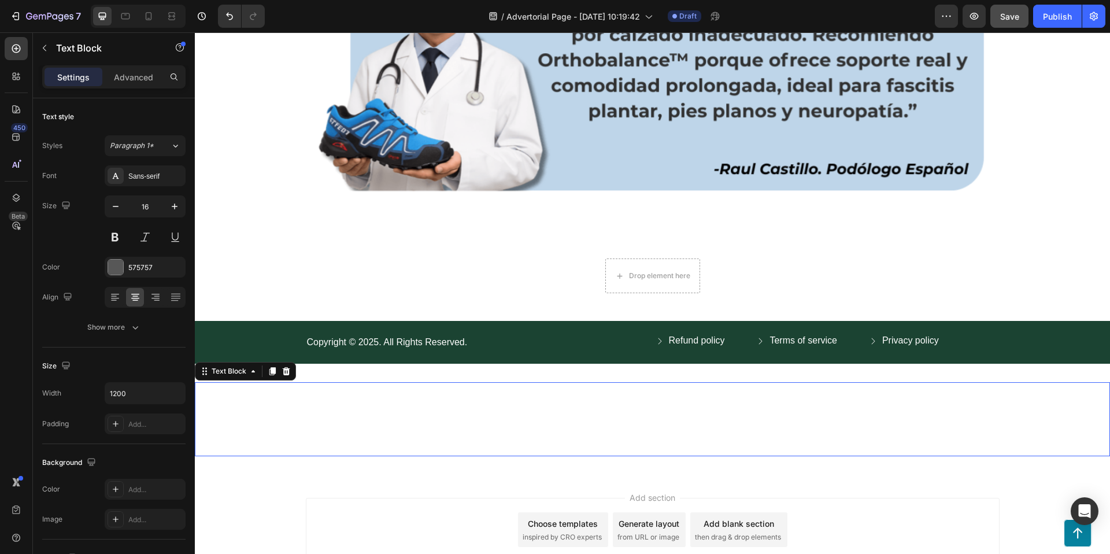
scroll to position [2361, 0]
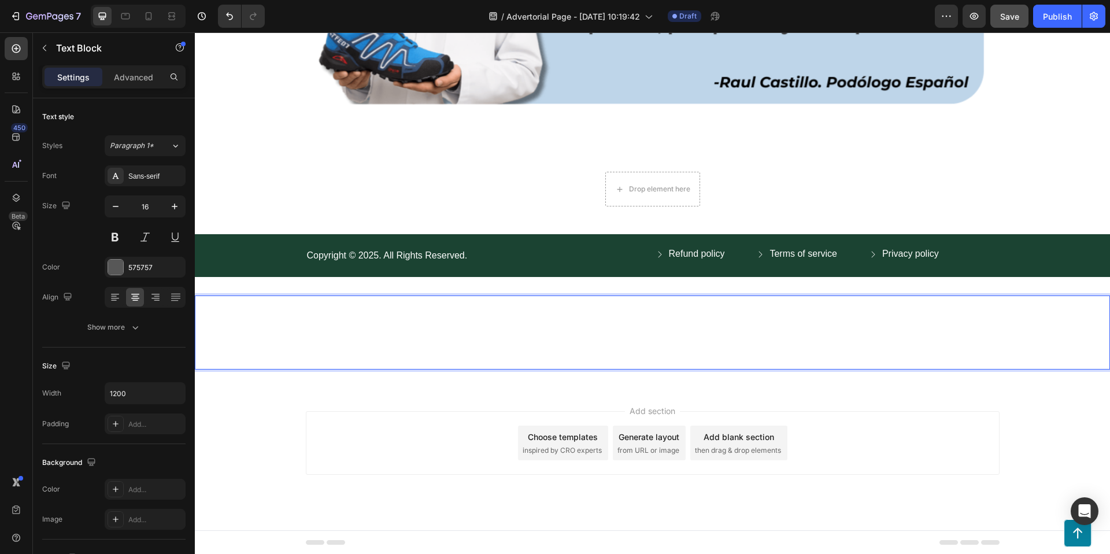
click at [617, 317] on span "Privacy & GDPR Disclosure: We sometimes collect personal information for market…" at bounding box center [542, 308] width 678 height 22
drag, startPoint x: 386, startPoint y: 318, endPoint x: 395, endPoint y: 319, distance: 8.7
click at [386, 319] on p "Privacy & GDPR Disclosure: We sometimes collect personal information for market…" at bounding box center [542, 309] width 692 height 24
click at [407, 318] on p "Privacy & GDPR Disclosure: We sometimes collect personal information for market…" at bounding box center [542, 309] width 692 height 24
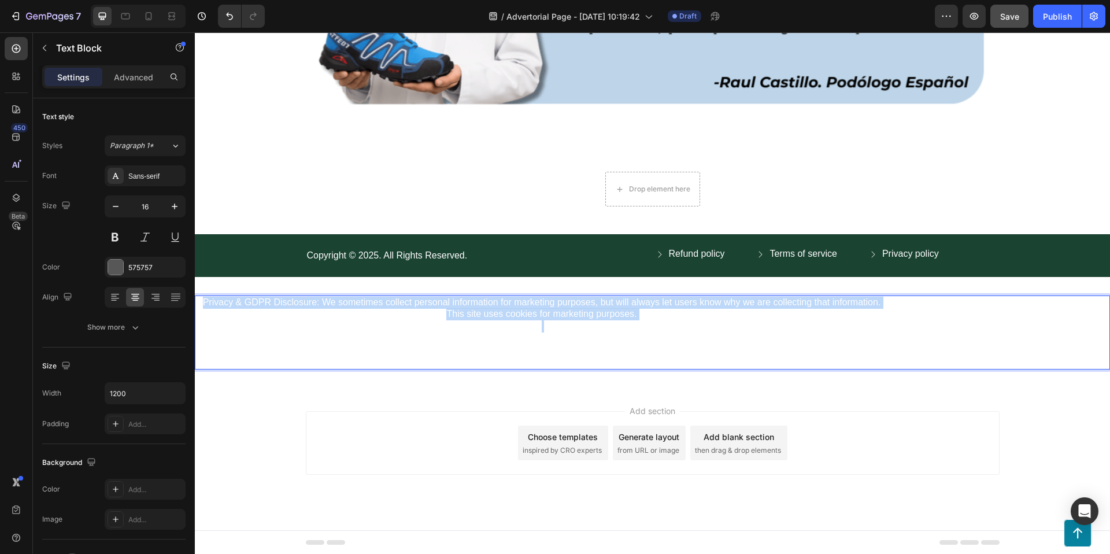
click at [407, 318] on p "Privacy & GDPR Disclosure: We sometimes collect personal information for market…" at bounding box center [542, 309] width 692 height 24
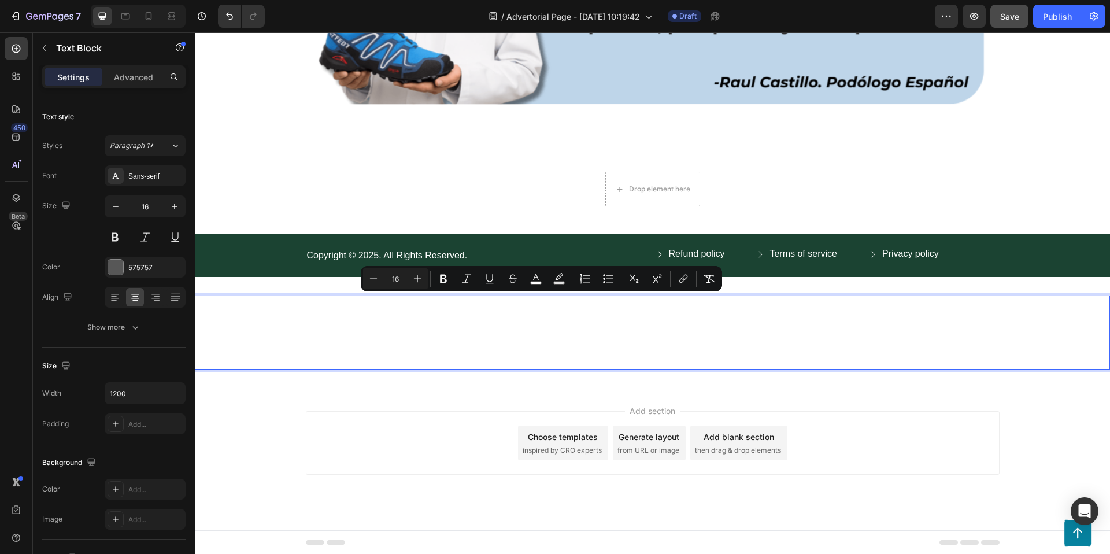
click at [440, 352] on span "Advertising Disclosure: This website and its owners are compensated for promoti…" at bounding box center [541, 350] width 681 height 34
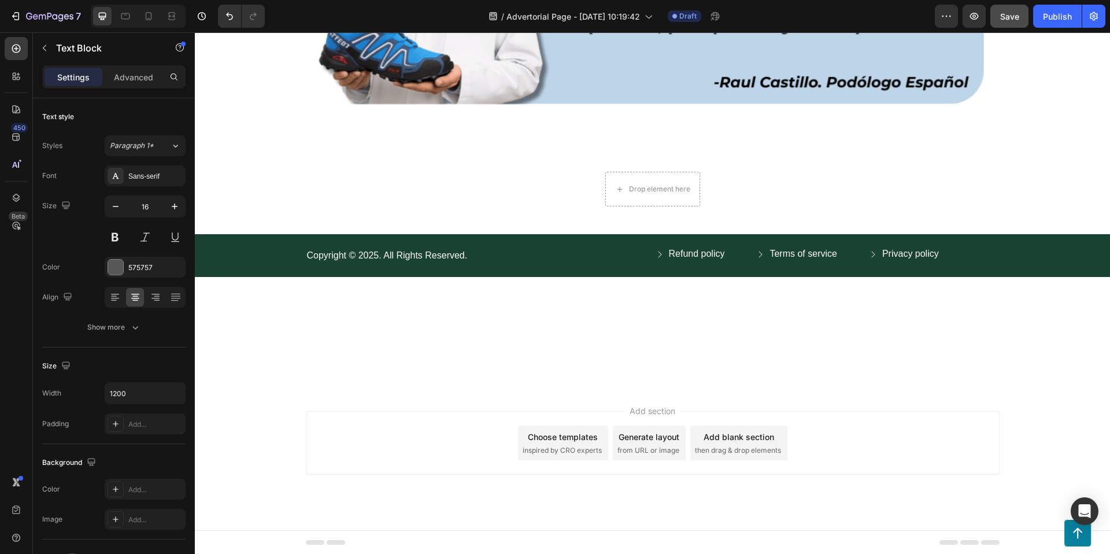
click at [226, 422] on div "Add section Choose templates inspired by CRO experts Generate layout from URL o…" at bounding box center [653, 459] width 916 height 142
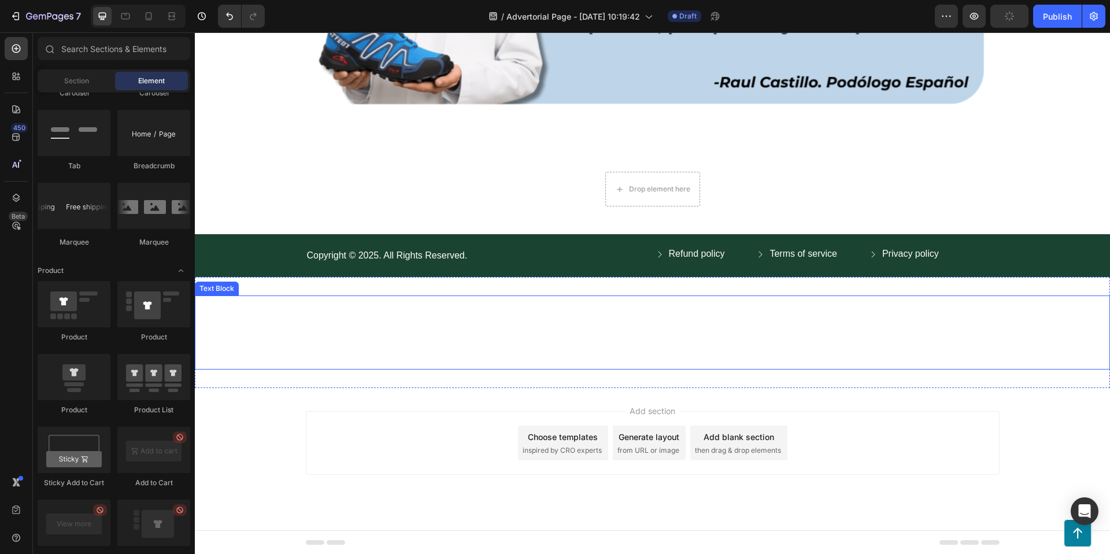
click at [264, 333] on span "Advertising Disclosure: This website and its owners are compensated for promoti…" at bounding box center [541, 350] width 681 height 34
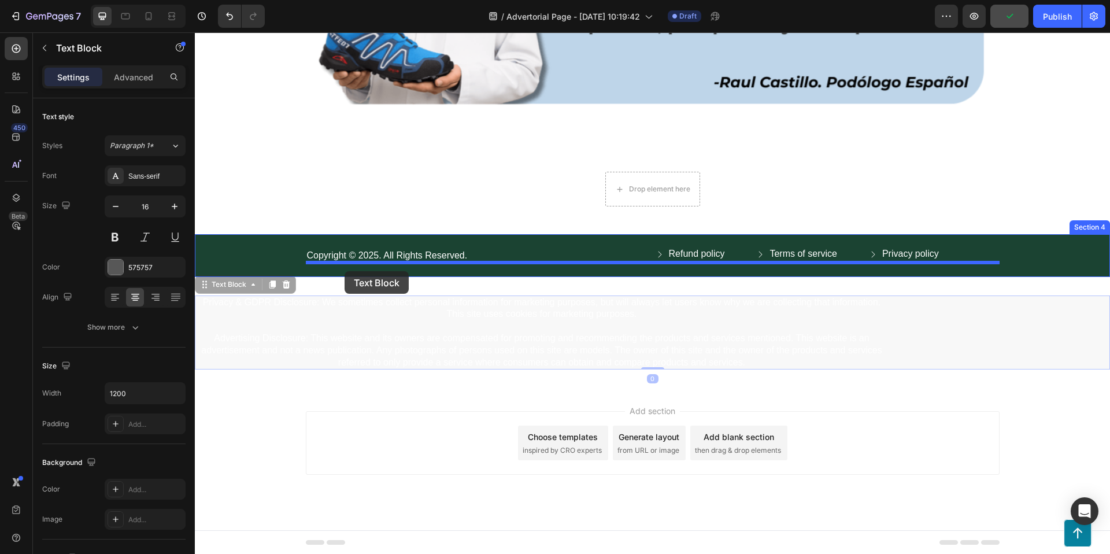
drag, startPoint x: 226, startPoint y: 287, endPoint x: 345, endPoint y: 271, distance: 119.7
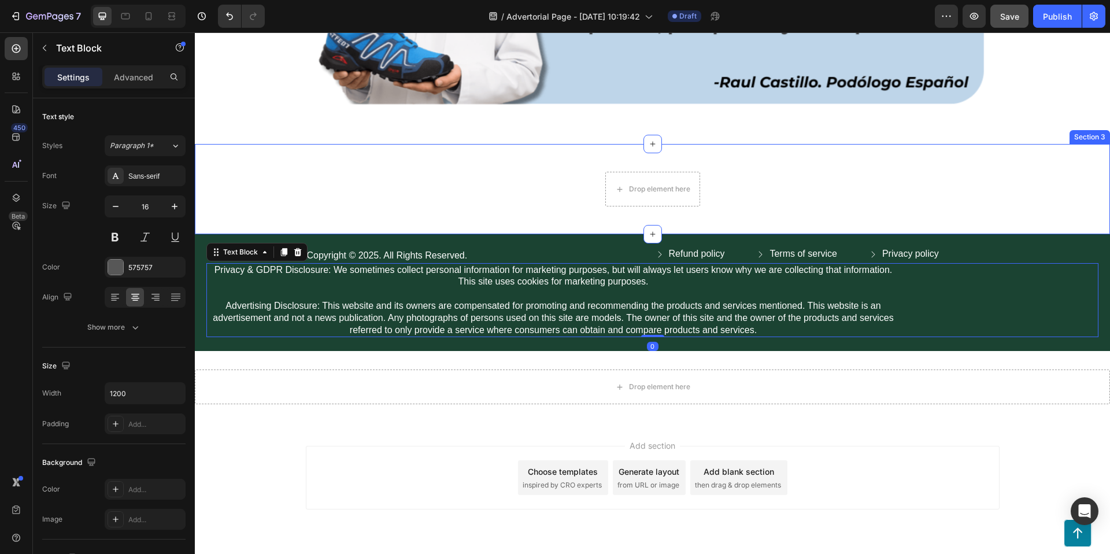
click at [1072, 154] on div "Drop element here Row Section 3" at bounding box center [653, 189] width 916 height 90
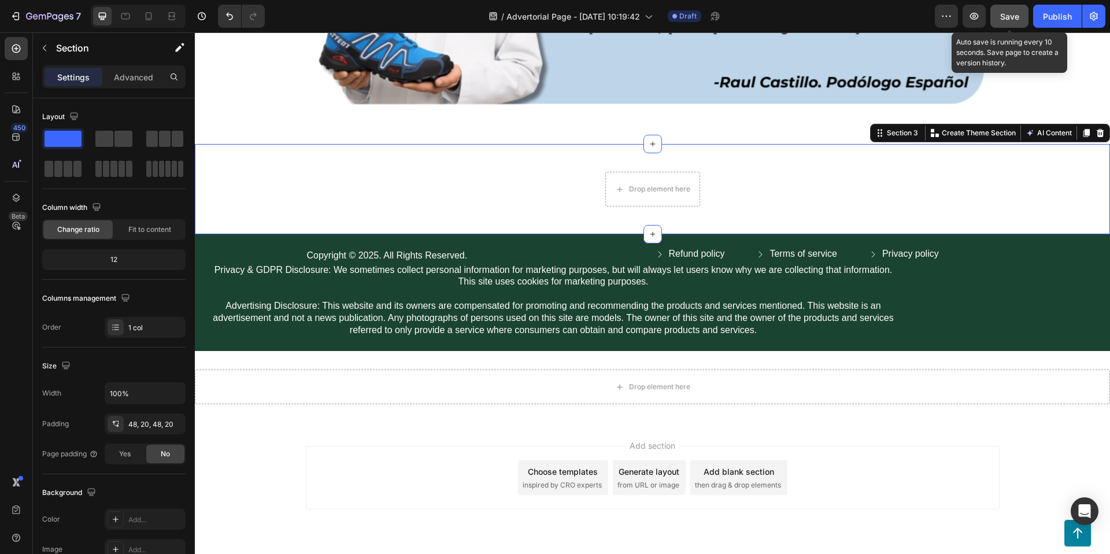
click at [1010, 19] on span "Save" at bounding box center [1010, 17] width 19 height 10
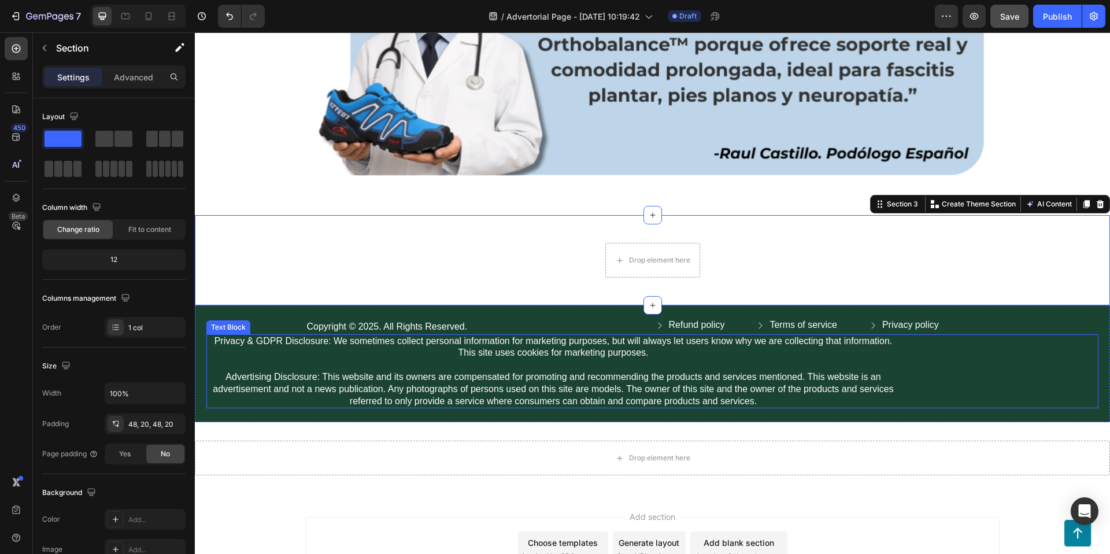
scroll to position [2188, 0]
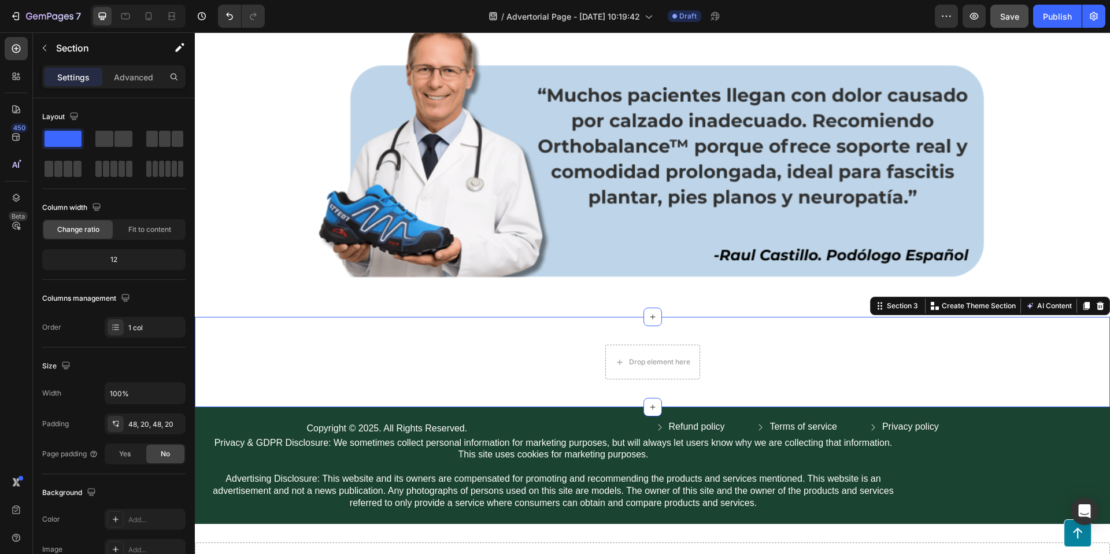
click at [791, 342] on div "Drop element here Row Section 3 You can create reusable sections Create Theme S…" at bounding box center [653, 362] width 916 height 90
click at [23, 48] on div at bounding box center [16, 48] width 23 height 23
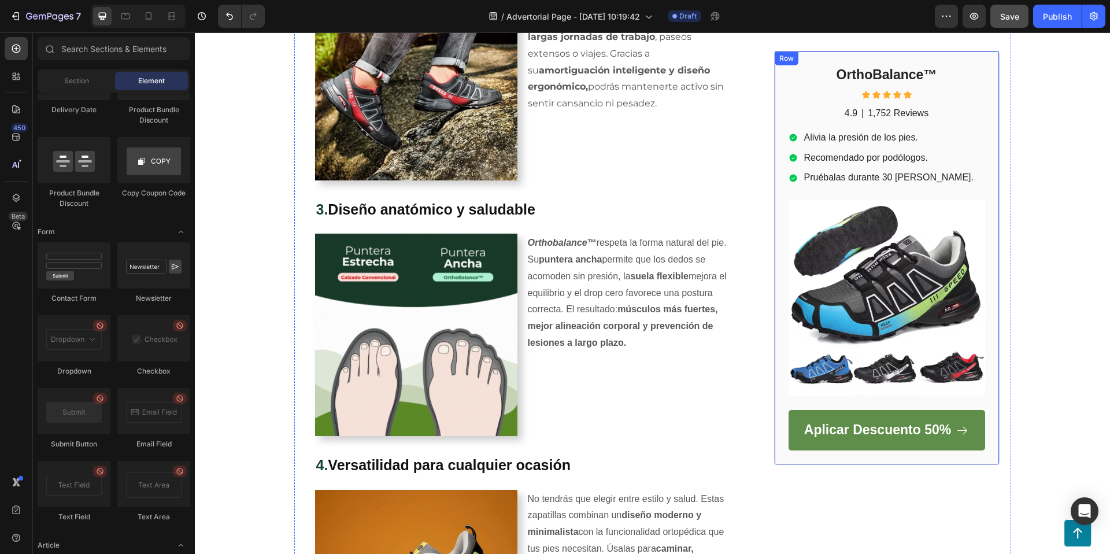
scroll to position [667, 0]
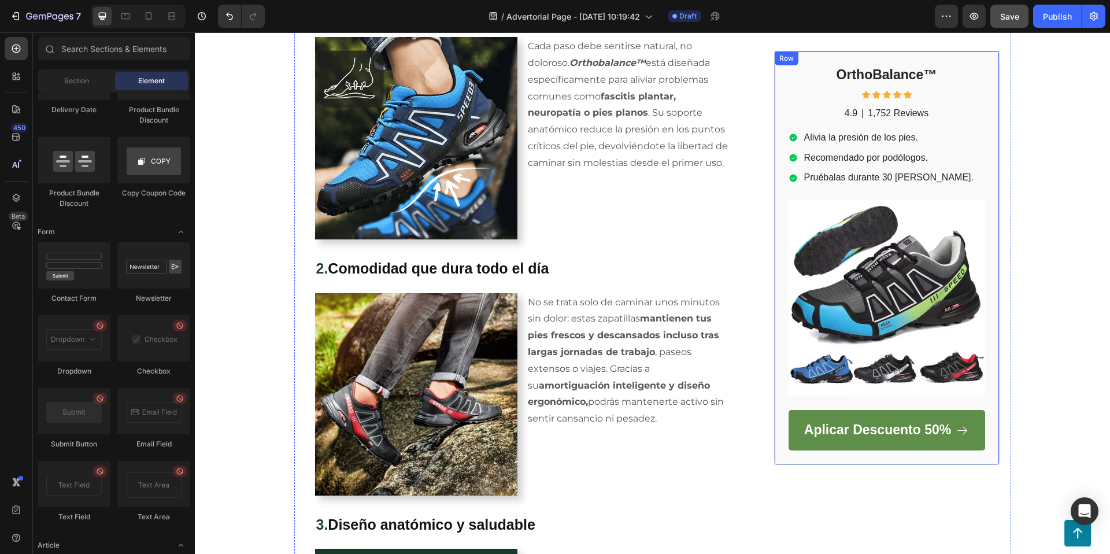
click at [782, 54] on div "Row" at bounding box center [787, 58] width 24 height 14
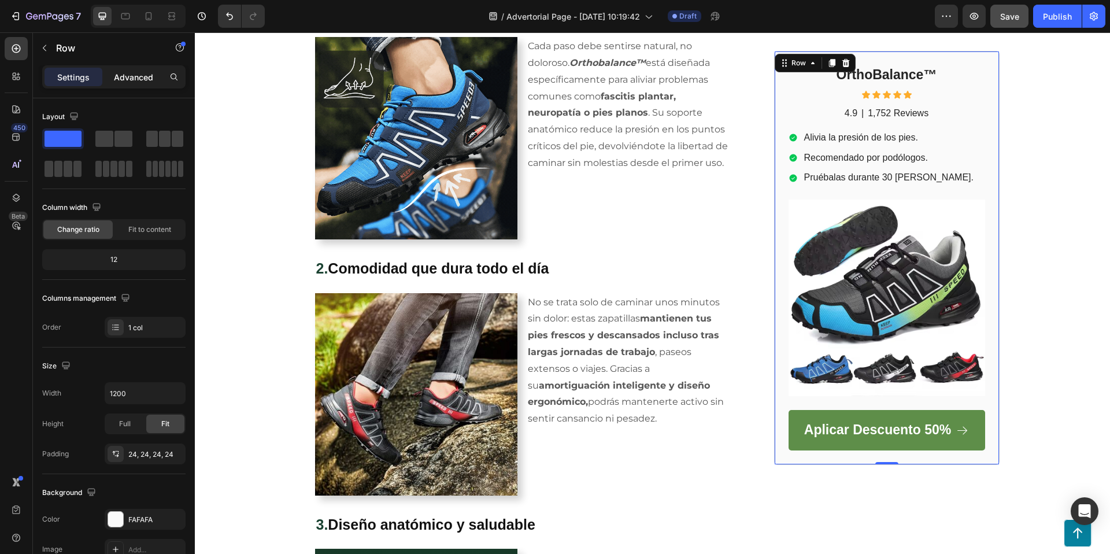
click at [121, 78] on p "Advanced" at bounding box center [133, 77] width 39 height 12
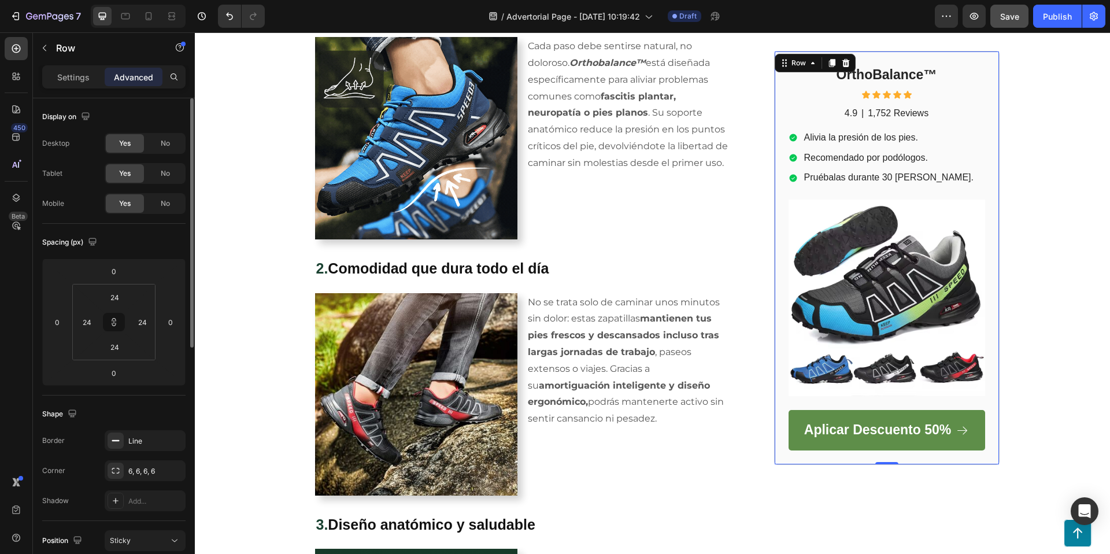
click at [163, 396] on div "Display on Desktop Yes No Tablet Yes No Mobile Yes No" at bounding box center [113, 459] width 143 height 126
click at [170, 202] on div "No" at bounding box center [165, 203] width 38 height 19
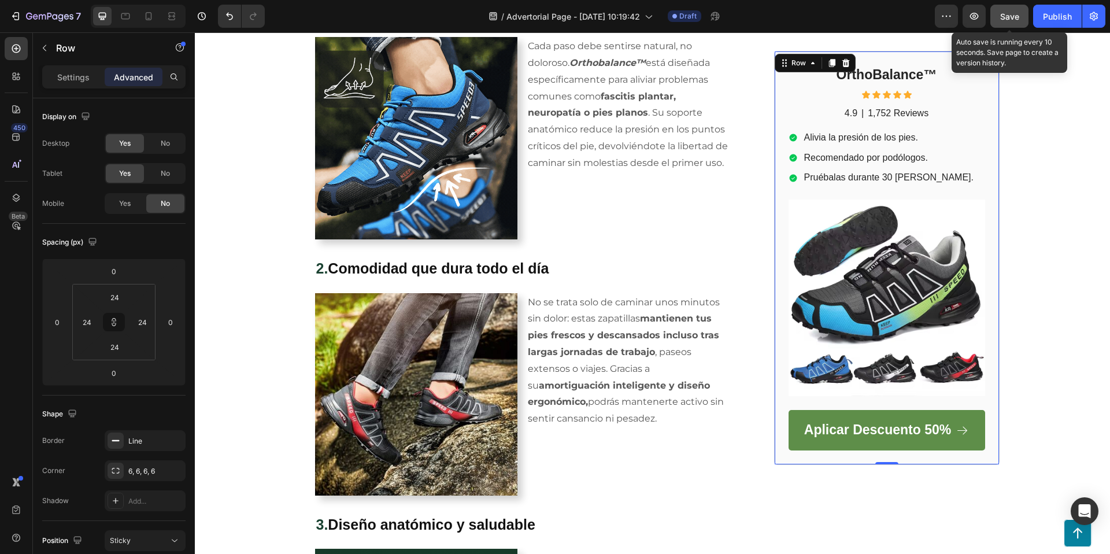
click at [1020, 17] on button "Save" at bounding box center [1010, 16] width 38 height 23
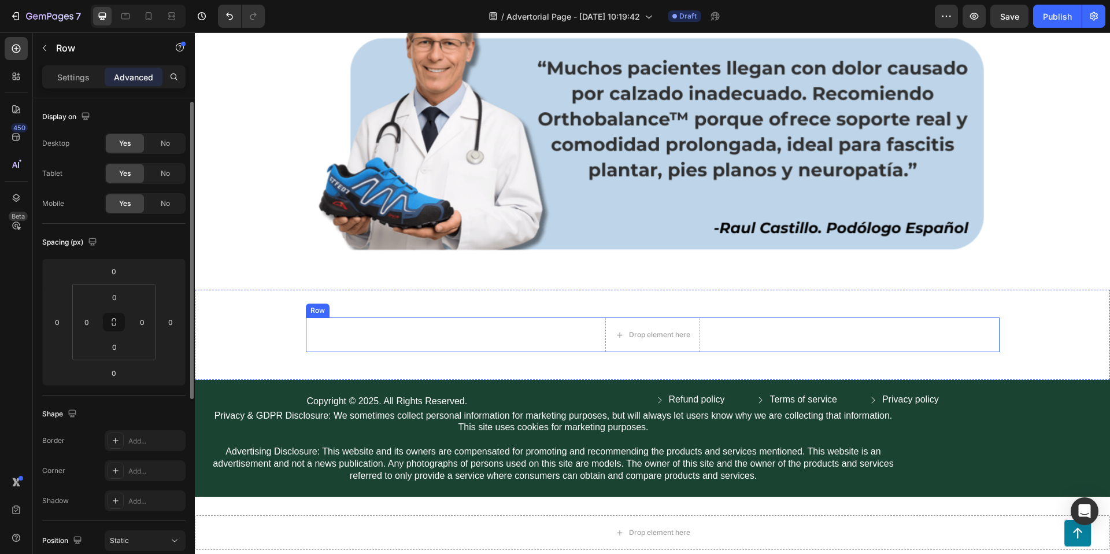
scroll to position [2, 0]
click at [318, 307] on div "Row" at bounding box center [317, 310] width 19 height 10
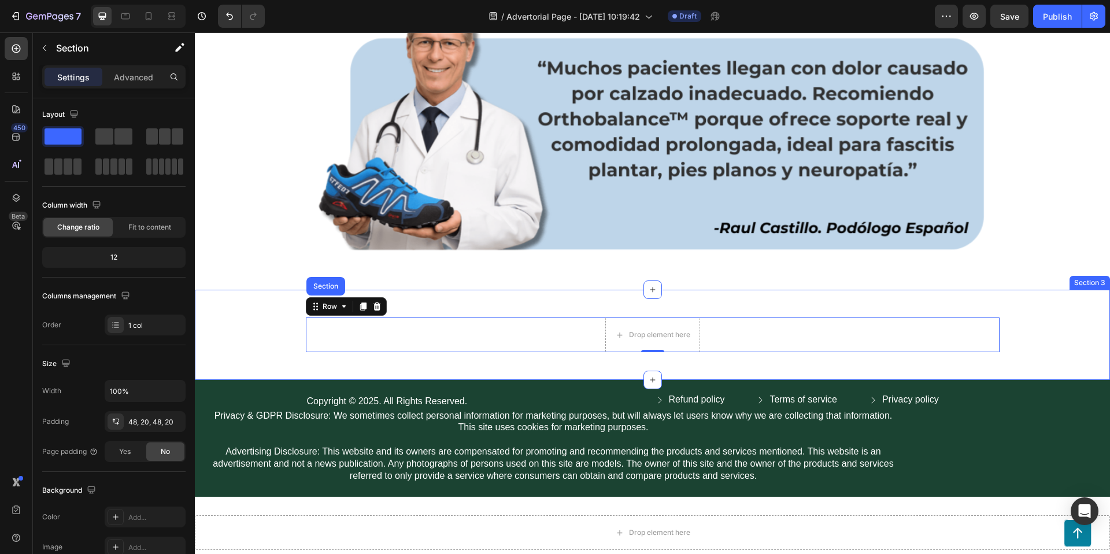
click at [495, 311] on div "Drop element here Row Section 0 Section 3" at bounding box center [653, 335] width 916 height 90
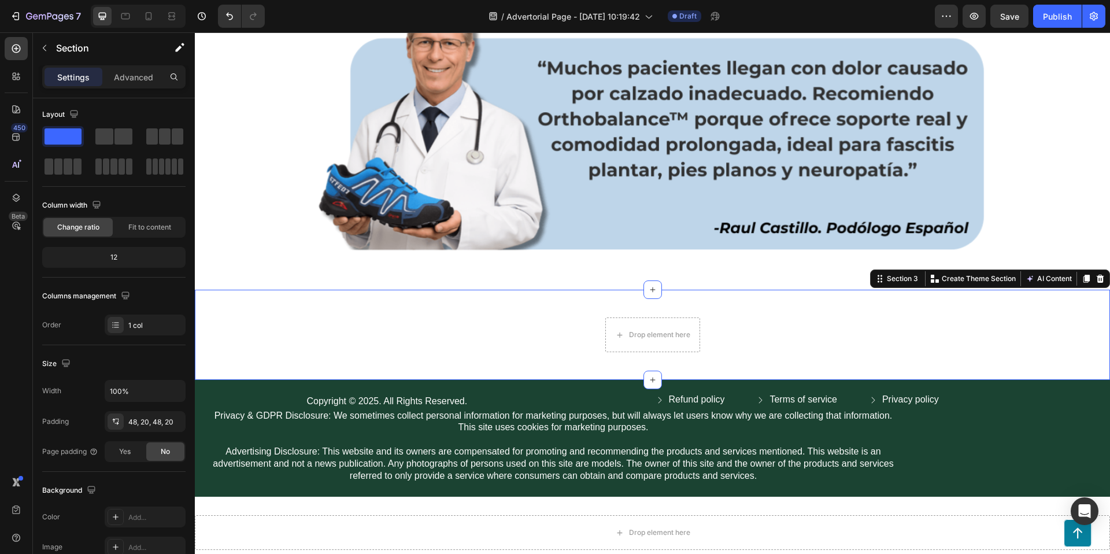
scroll to position [0, 0]
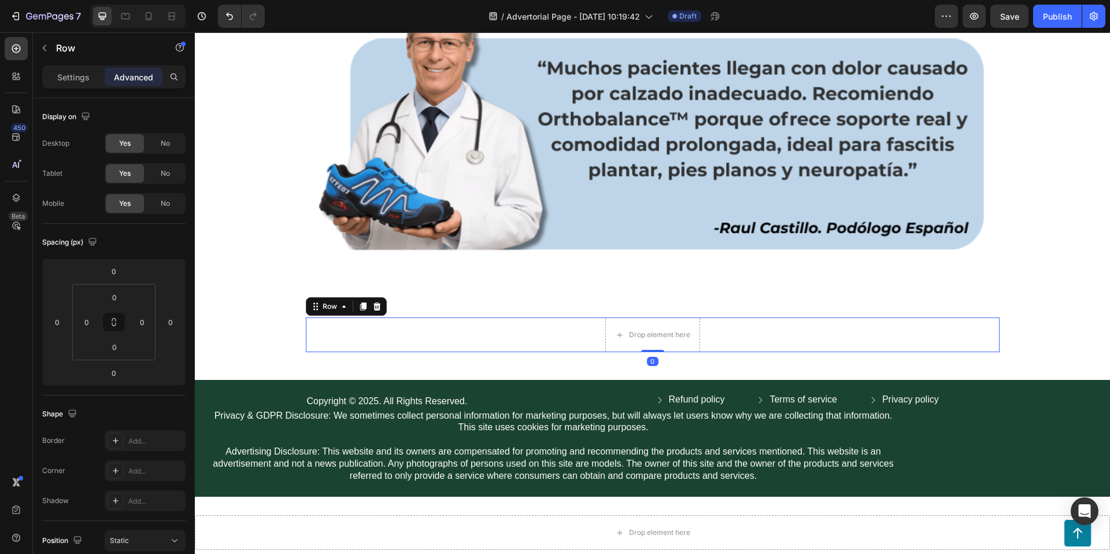
click at [764, 342] on div "Drop element here Row 0" at bounding box center [653, 335] width 694 height 35
click at [83, 77] on p "Settings" at bounding box center [73, 77] width 32 height 12
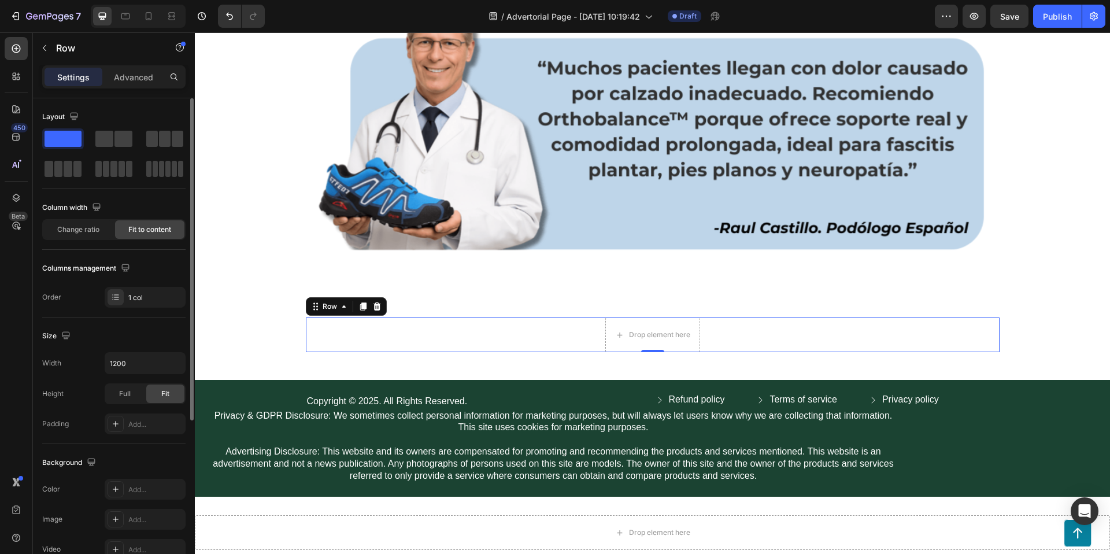
click at [75, 137] on span at bounding box center [63, 139] width 37 height 16
drag, startPoint x: 309, startPoint y: 166, endPoint x: 648, endPoint y: 333, distance: 377.6
click at [102, 132] on span at bounding box center [104, 139] width 18 height 16
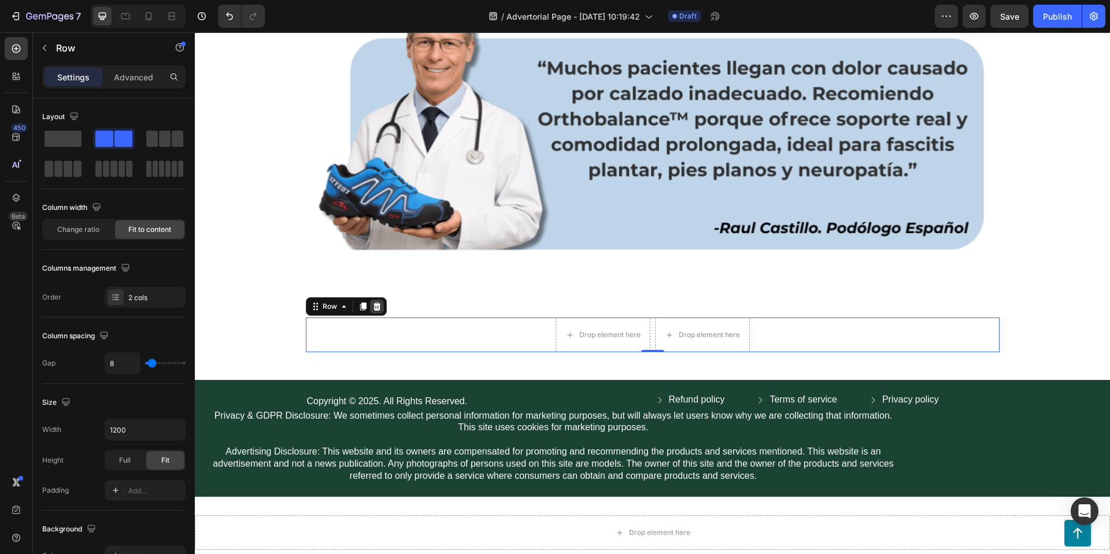
click at [374, 304] on icon at bounding box center [376, 306] width 9 height 9
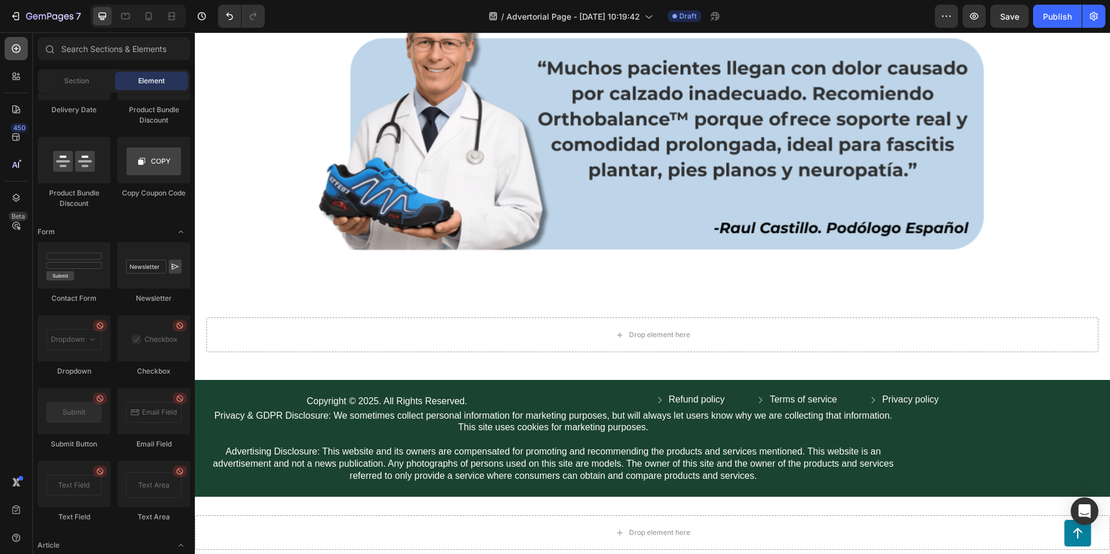
click at [17, 48] on icon at bounding box center [16, 49] width 9 height 9
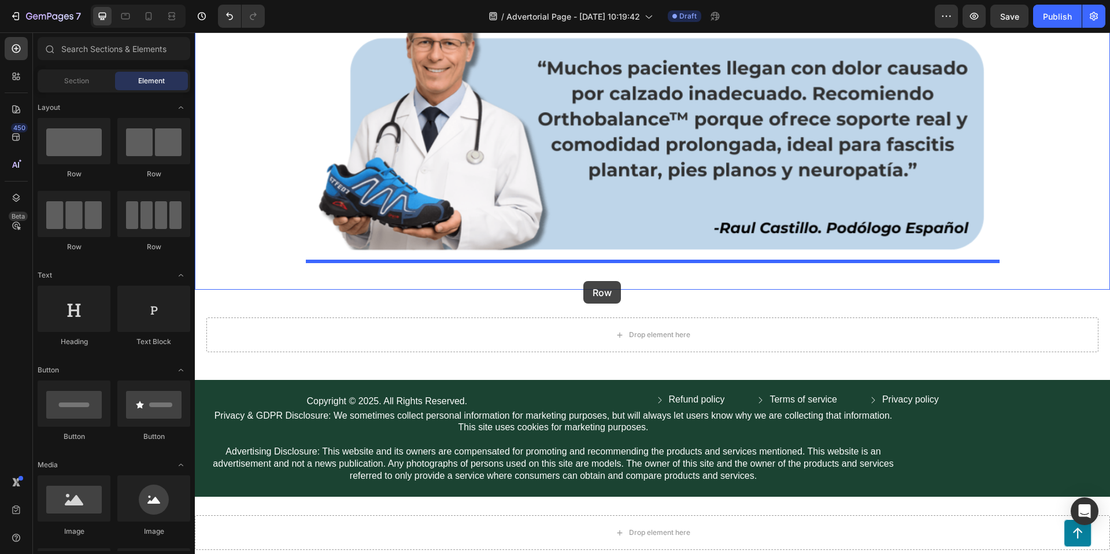
drag, startPoint x: 280, startPoint y: 178, endPoint x: 584, endPoint y: 281, distance: 320.1
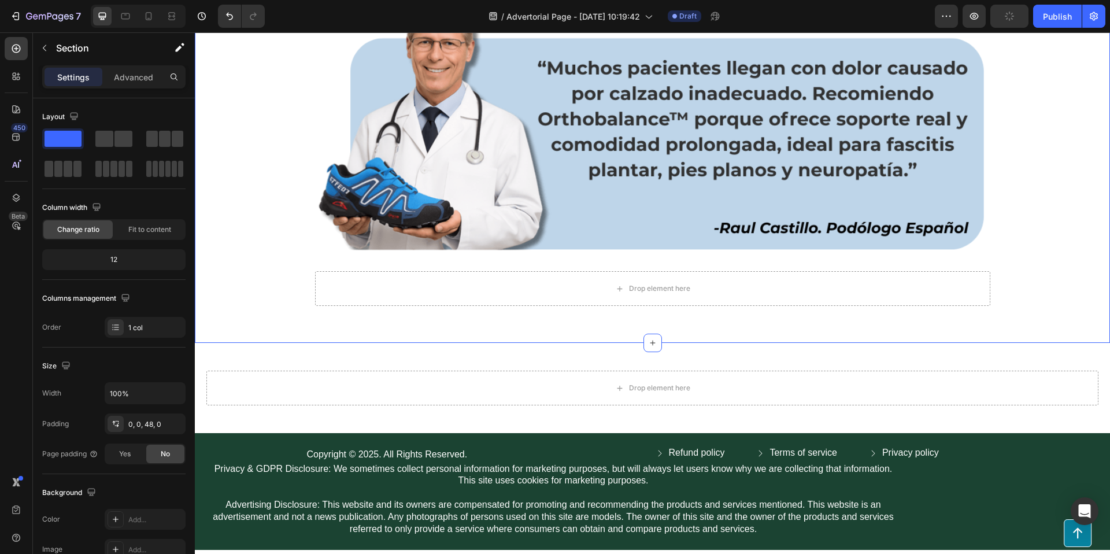
click at [119, 138] on span at bounding box center [124, 139] width 18 height 16
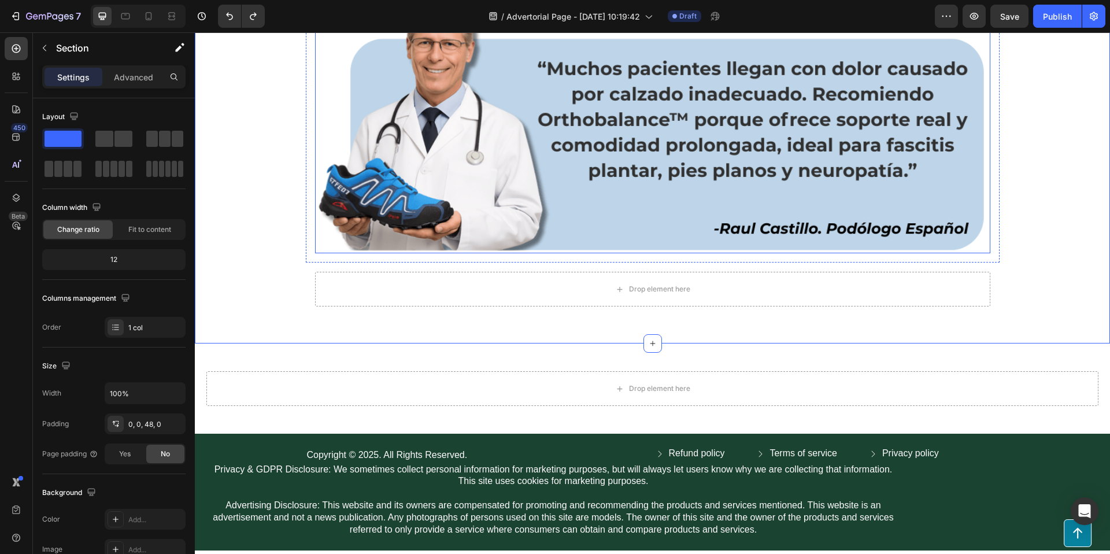
scroll to position [2230, 0]
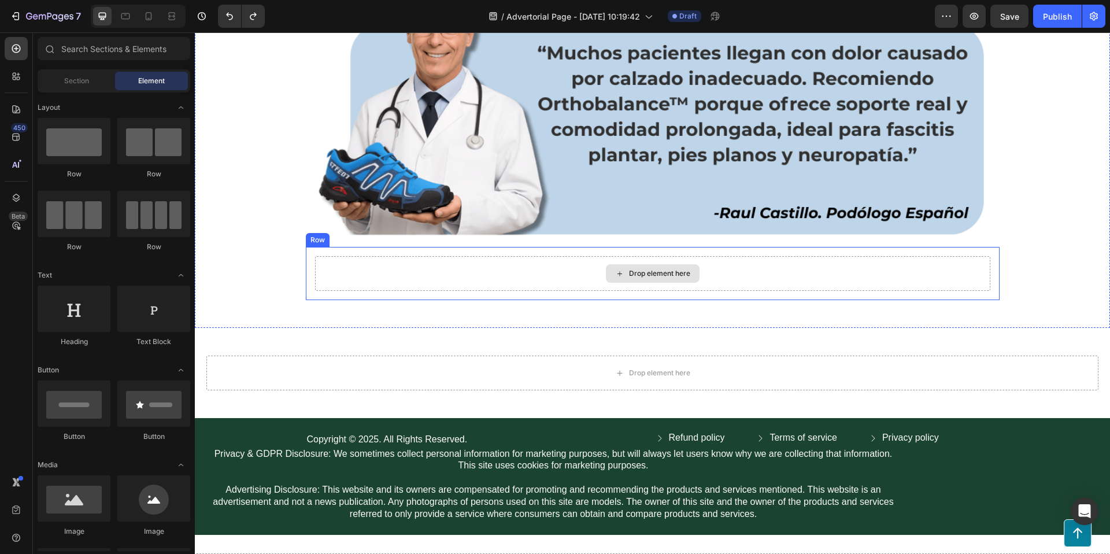
click at [649, 269] on div "Drop element here" at bounding box center [659, 273] width 61 height 9
click at [805, 269] on div "Drop element here" at bounding box center [653, 273] width 676 height 35
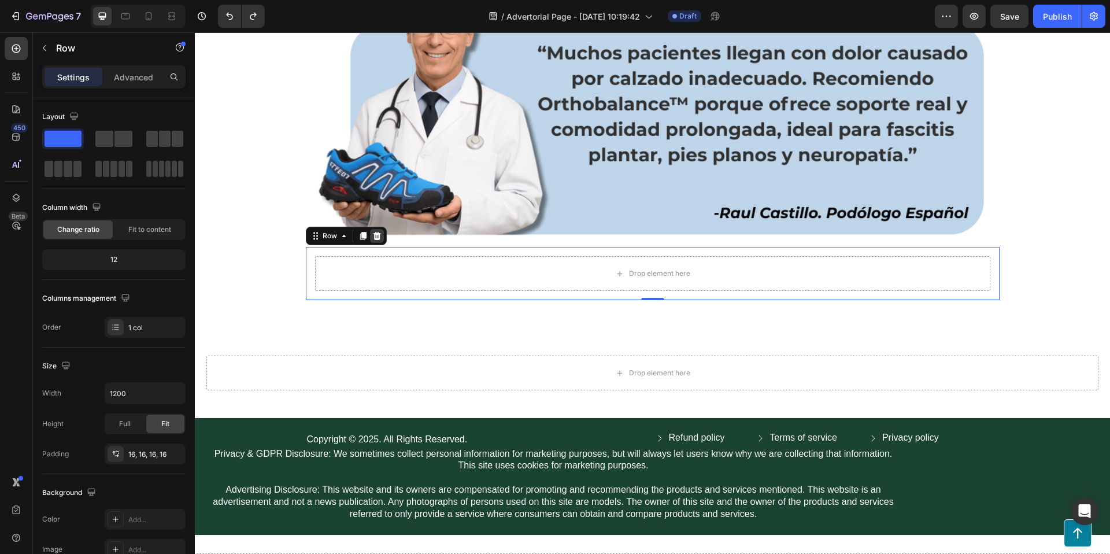
click at [378, 235] on icon at bounding box center [377, 236] width 8 height 8
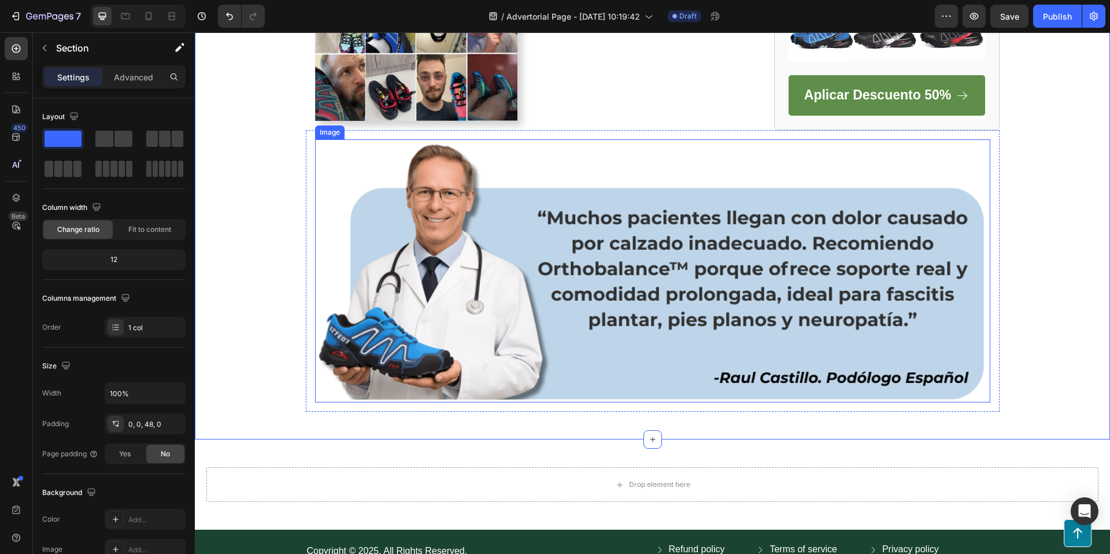
scroll to position [2072, 0]
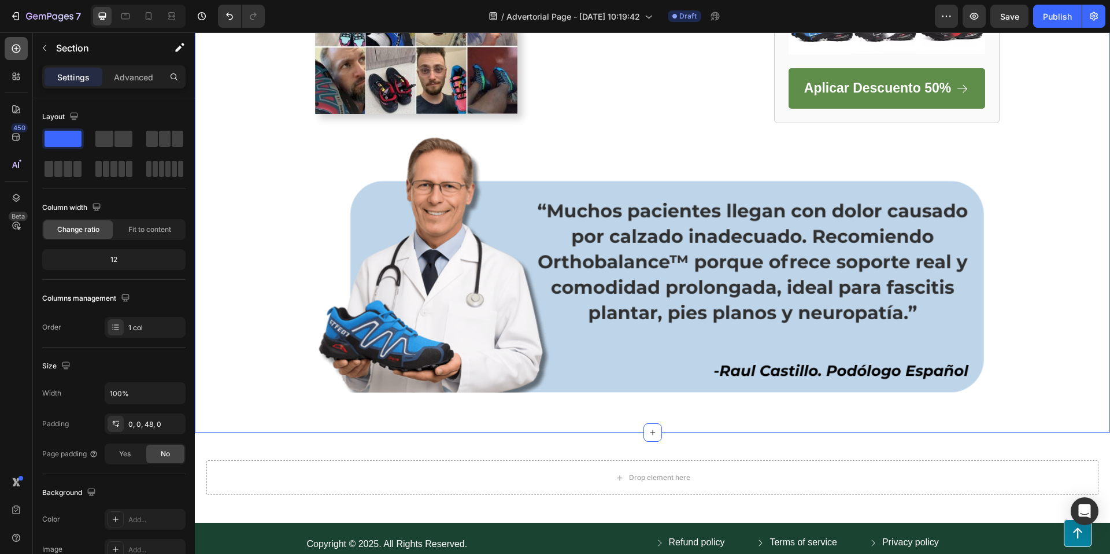
click at [20, 45] on icon at bounding box center [16, 49] width 12 height 12
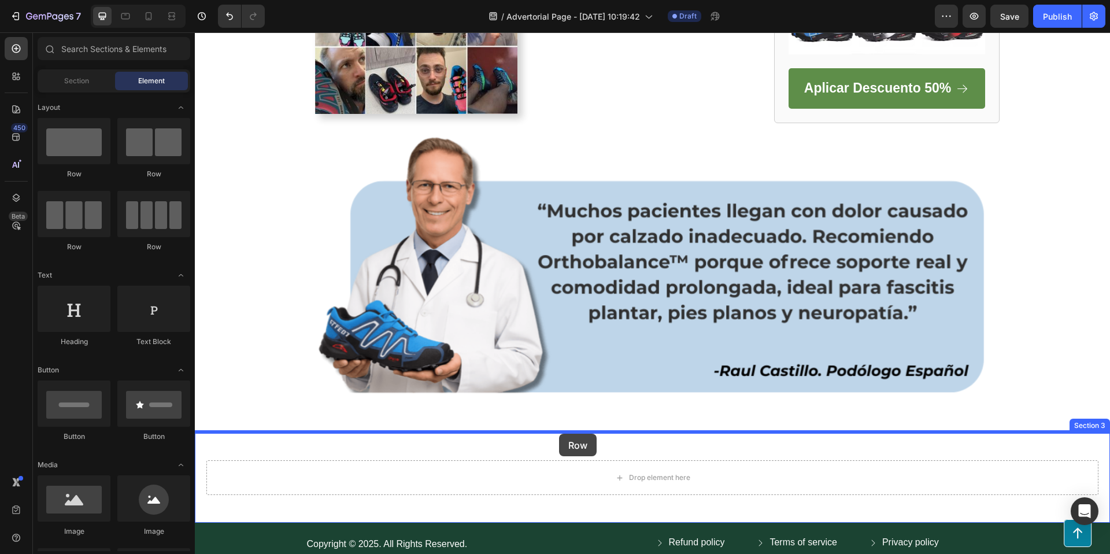
drag, startPoint x: 304, startPoint y: 202, endPoint x: 559, endPoint y: 434, distance: 344.8
